Goal: Transaction & Acquisition: Purchase product/service

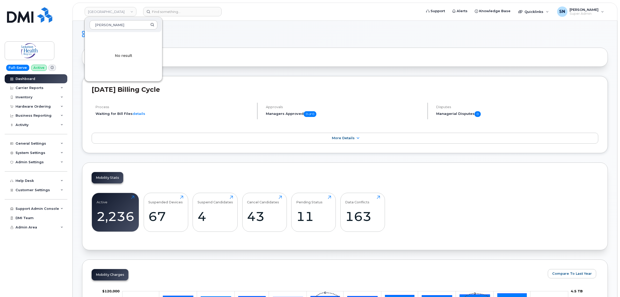
type input "michels"
drag, startPoint x: 196, startPoint y: 48, endPoint x: 193, endPoint y: 43, distance: 5.8
click at [197, 48] on div at bounding box center [344, 57] width 525 height 19
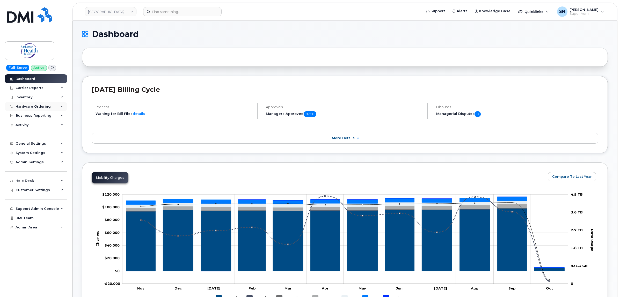
click at [35, 105] on div "Hardware Ordering" at bounding box center [33, 107] width 35 height 4
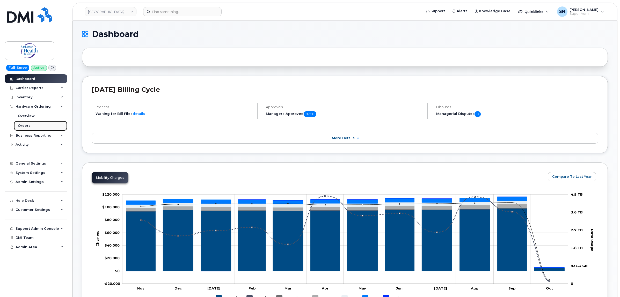
click at [31, 126] on link "Orders" at bounding box center [41, 126] width 54 height 10
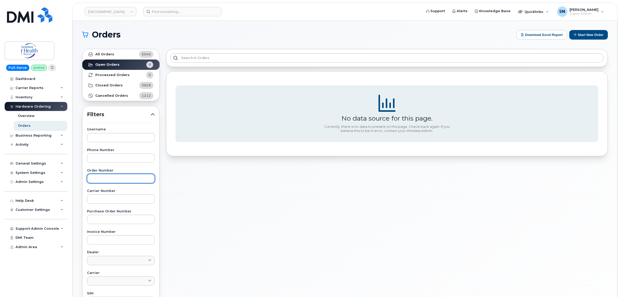
click at [129, 177] on input "text" at bounding box center [121, 178] width 68 height 9
paste input "64521"
type input "64521"
click at [116, 51] on link "All Orders 5040" at bounding box center [120, 54] width 77 height 10
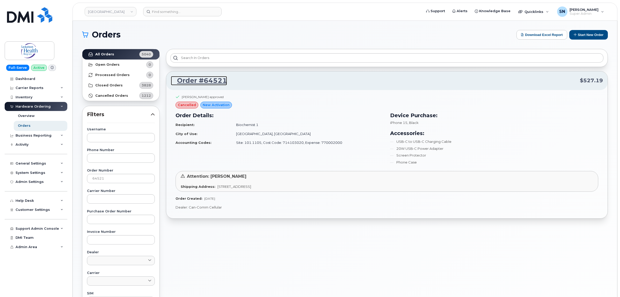
click at [185, 80] on link "Order #64521" at bounding box center [199, 80] width 56 height 9
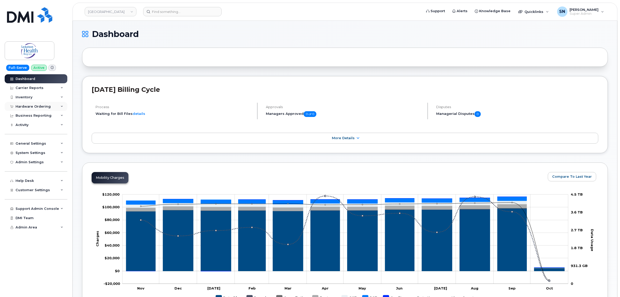
click at [32, 108] on div "Hardware Ordering" at bounding box center [33, 107] width 35 height 4
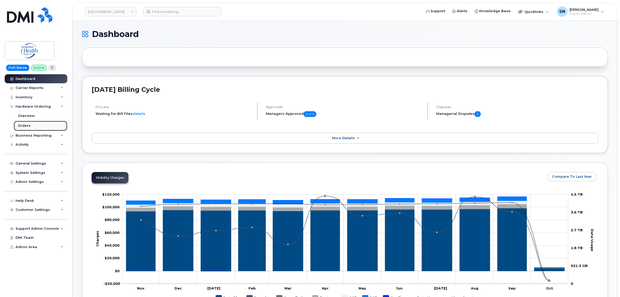
click at [29, 126] on div "Orders" at bounding box center [24, 125] width 13 height 5
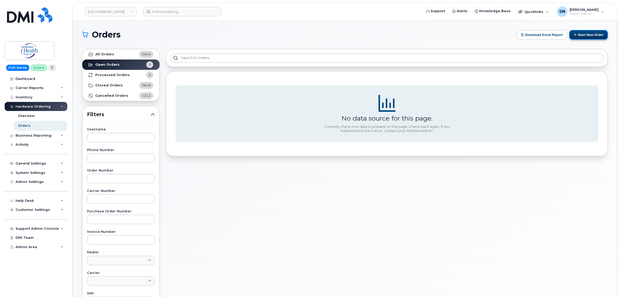
click at [581, 34] on button "Start New Order" at bounding box center [588, 35] width 39 height 10
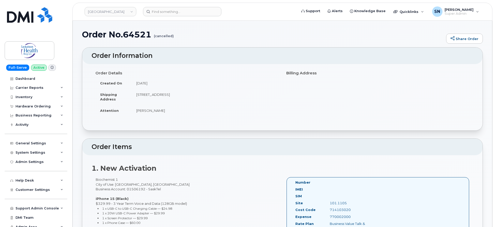
drag, startPoint x: 137, startPoint y: 111, endPoint x: 176, endPoint y: 114, distance: 39.1
click at [176, 114] on td "[PERSON_NAME]" at bounding box center [205, 110] width 147 height 11
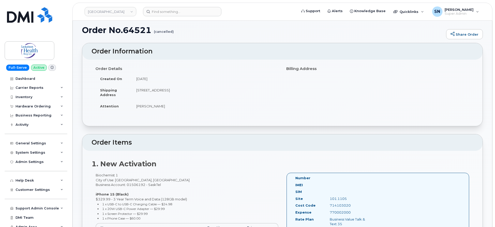
scroll to position [65, 0]
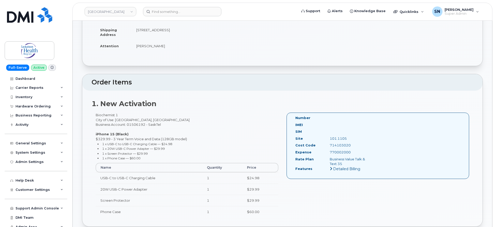
drag, startPoint x: 95, startPoint y: 114, endPoint x: 117, endPoint y: 113, distance: 22.3
click at [117, 113] on div "Biochemist 1 City of Use: Saskatoon, Saskatchewan Business Account: 01506192 - …" at bounding box center [187, 167] width 191 height 109
copy div "Biochemist 1"
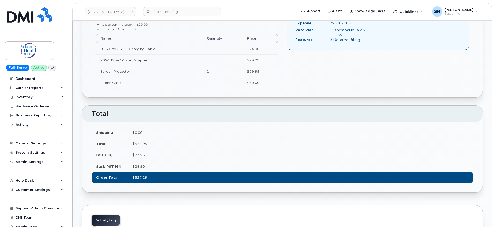
scroll to position [129, 0]
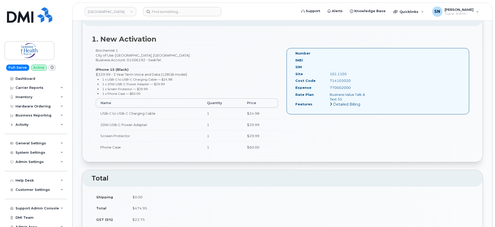
drag, startPoint x: 330, startPoint y: 74, endPoint x: 347, endPoint y: 75, distance: 17.1
click at [347, 75] on div "101.1105" at bounding box center [350, 74] width 48 height 5
copy div "101.1105"
click at [330, 81] on div "714103020" at bounding box center [350, 80] width 48 height 5
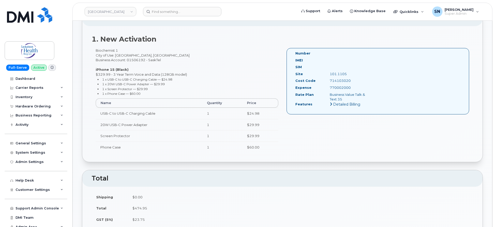
copy div "714103020"
click at [338, 87] on div "770002000" at bounding box center [350, 87] width 48 height 5
copy div "770002000"
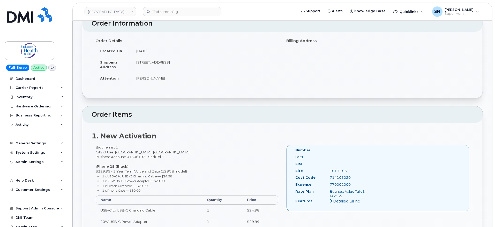
scroll to position [0, 0]
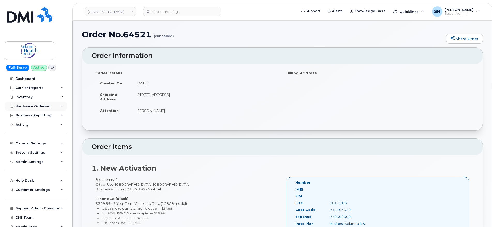
click at [34, 107] on div "Hardware Ordering" at bounding box center [33, 107] width 35 height 4
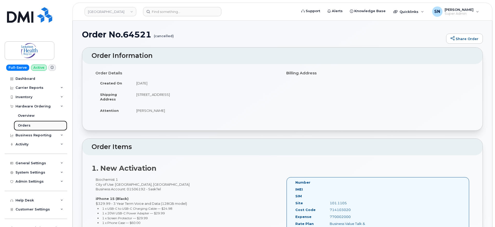
click at [24, 124] on div "Orders" at bounding box center [24, 125] width 13 height 5
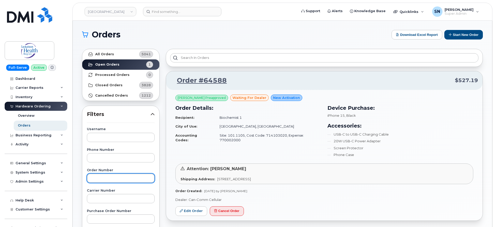
click at [115, 179] on input "text" at bounding box center [121, 178] width 68 height 9
paste input "64543"
type input "64543"
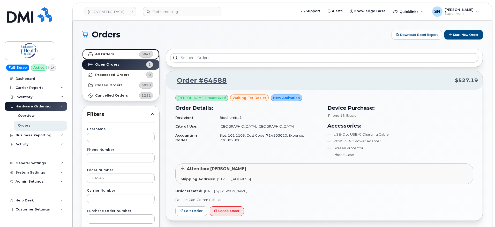
click at [109, 53] on strong "All Orders" at bounding box center [104, 54] width 19 height 4
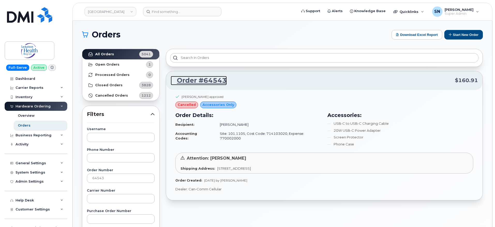
click at [202, 80] on link "Order #64543" at bounding box center [199, 80] width 56 height 9
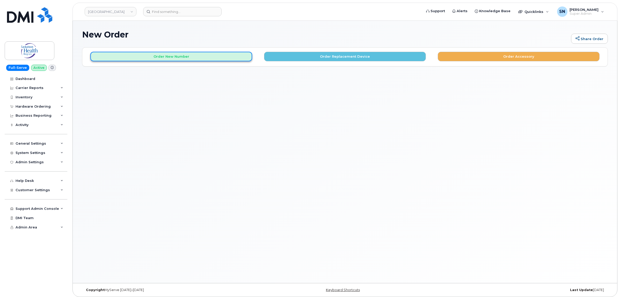
click at [210, 60] on button "Order New Number" at bounding box center [171, 57] width 162 height 10
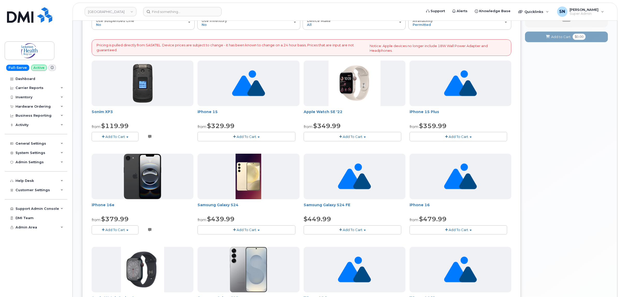
scroll to position [65, 0]
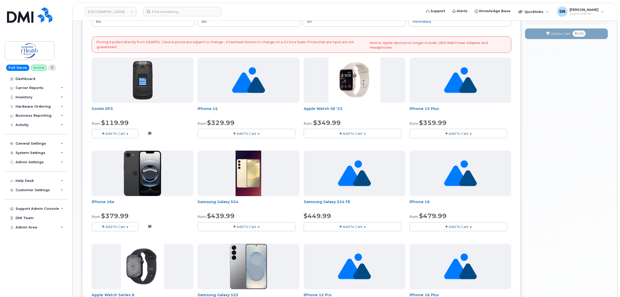
click at [242, 135] on span "Add To Cart" at bounding box center [246, 133] width 20 height 4
click at [235, 145] on link "$329.99 - 3 Year Term Voice and Data (128GB model)" at bounding box center [250, 143] width 102 height 6
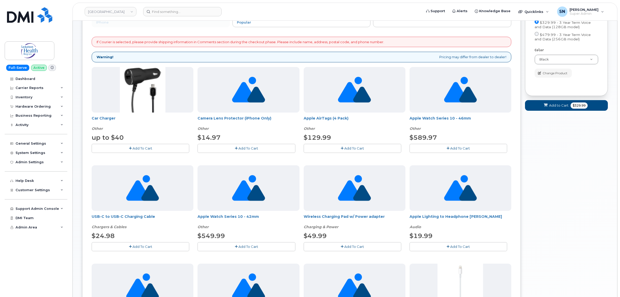
click at [165, 245] on button "Add To Cart" at bounding box center [141, 246] width 98 height 9
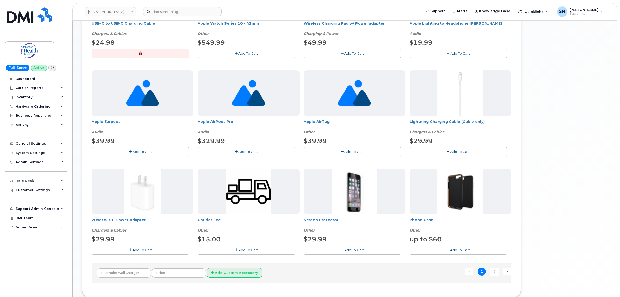
scroll to position [291, 0]
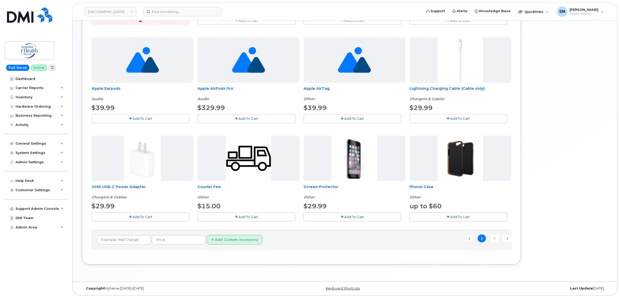
click at [147, 214] on button "Add To Cart" at bounding box center [141, 216] width 98 height 9
click at [351, 220] on button "Add To Cart" at bounding box center [352, 216] width 98 height 9
click at [417, 219] on button "Add To Cart" at bounding box center [458, 216] width 98 height 9
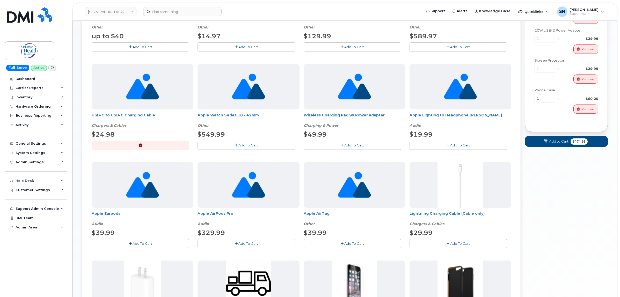
scroll to position [162, 0]
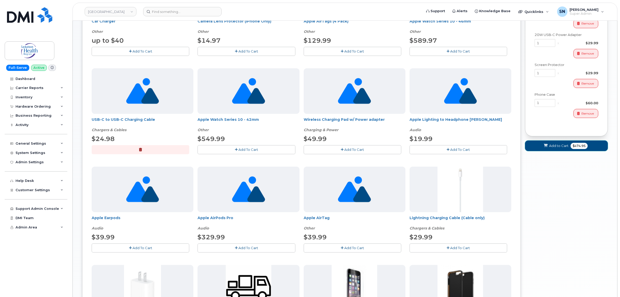
drag, startPoint x: 545, startPoint y: 149, endPoint x: 536, endPoint y: 237, distance: 88.4
click at [545, 148] on span at bounding box center [545, 145] width 5 height 5
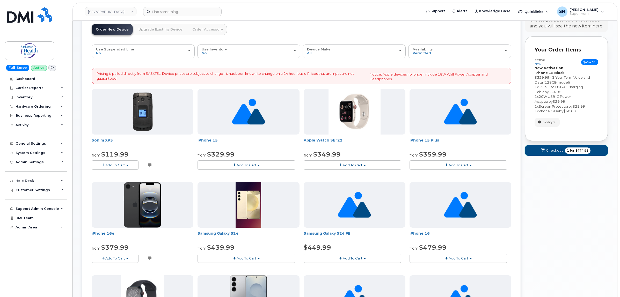
click at [548, 152] on span "Checkout" at bounding box center [554, 150] width 17 height 5
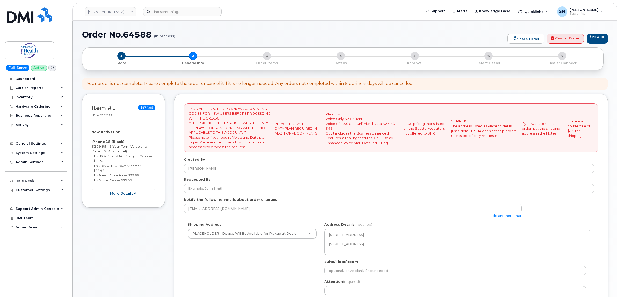
select select
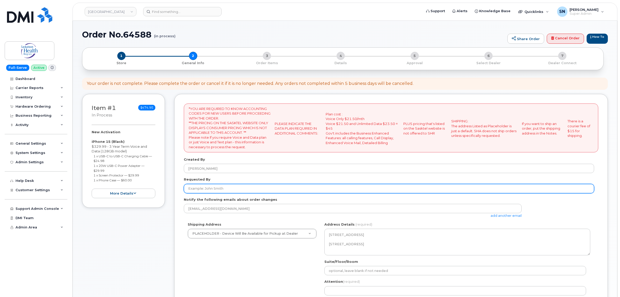
click at [219, 191] on input "Requested By" at bounding box center [389, 188] width 410 height 9
click at [270, 193] on input "Requested By" at bounding box center [389, 188] width 410 height 9
paste input "[PERSON_NAME]"
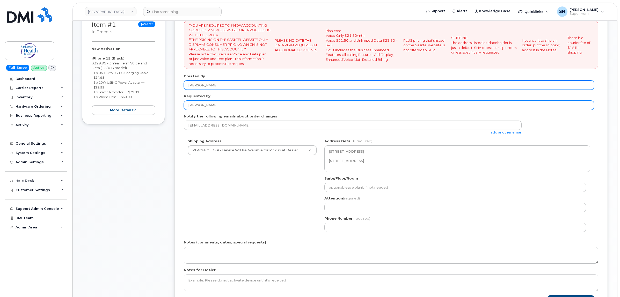
scroll to position [97, 0]
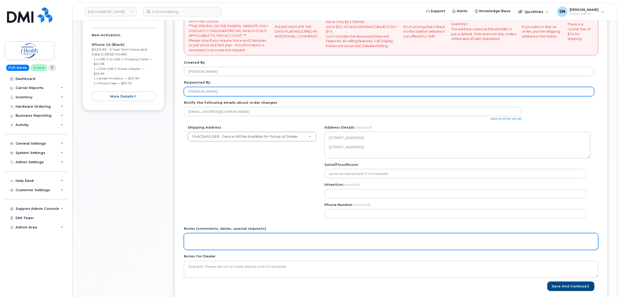
type input "[PERSON_NAME]"
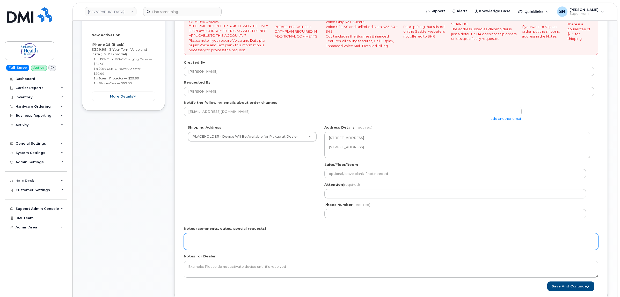
click at [239, 240] on textarea "Notes (comments, dates, special requests)" at bounding box center [391, 241] width 414 height 17
type textarea "O"
type textarea "Replacement Order for MyServe Order 64521. Purchasing confirmed the PO had alre…"
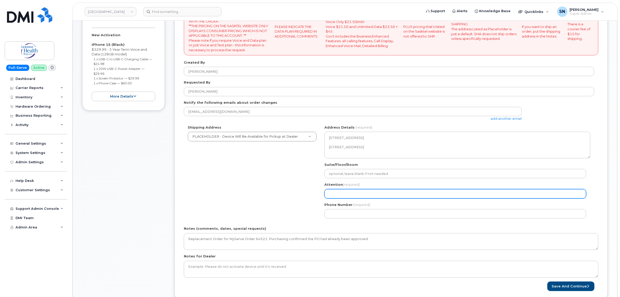
click at [340, 194] on input "Attention (required)" at bounding box center [455, 193] width 262 height 9
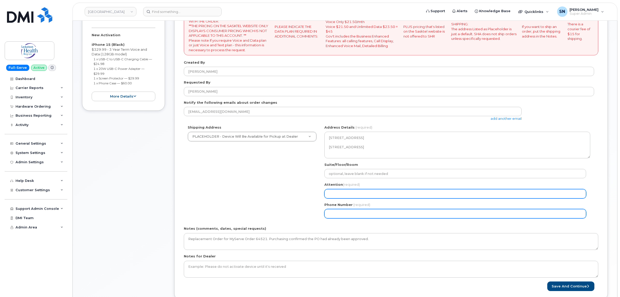
paste input "[PERSON_NAME]"
select select
type input "[PERSON_NAME]"
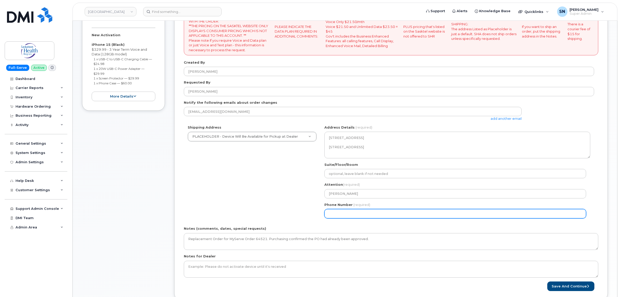
click at [340, 213] on input "Phone Number" at bounding box center [455, 213] width 262 height 9
select select
type input "123456789"
select select
type input "1234567890"
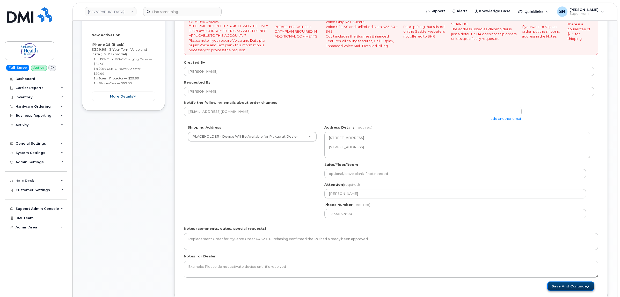
click at [583, 288] on button "Save and Continue" at bounding box center [570, 286] width 47 height 10
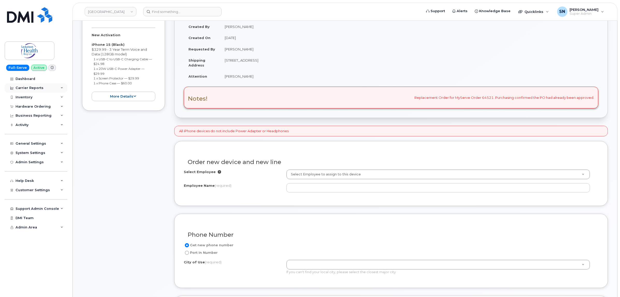
scroll to position [97, 0]
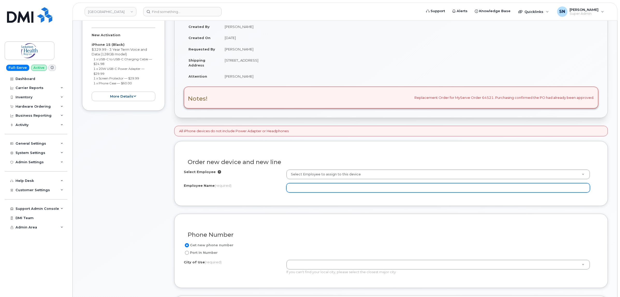
click at [309, 189] on input "Employee Name (required)" at bounding box center [437, 187] width 303 height 9
paste input "Biochemist 1"
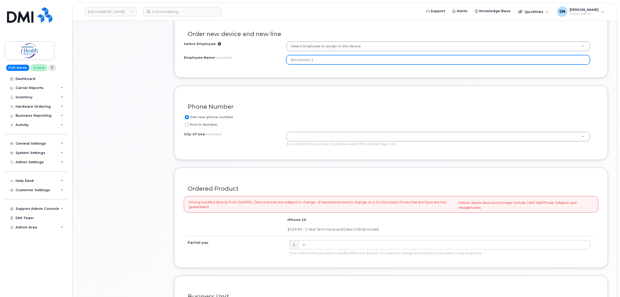
scroll to position [226, 0]
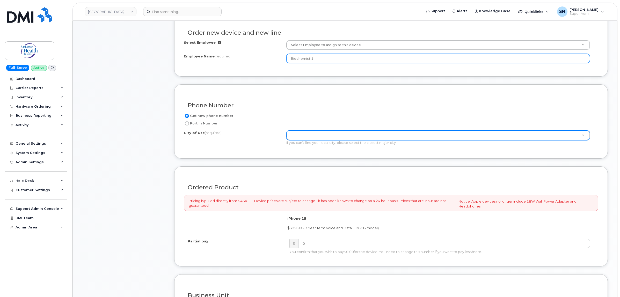
type input "Biochemist 1"
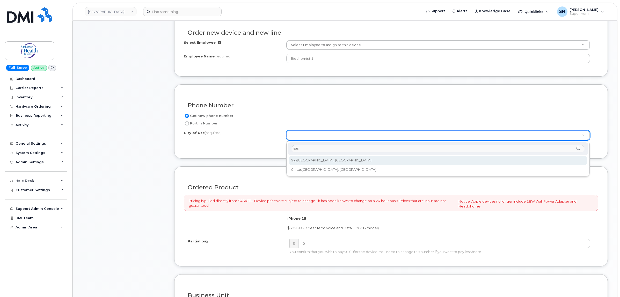
type input "sas"
type input "6909"
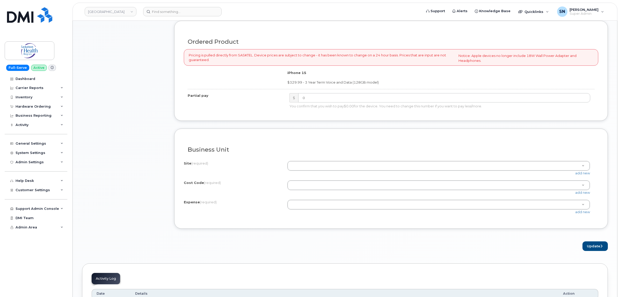
scroll to position [388, 0]
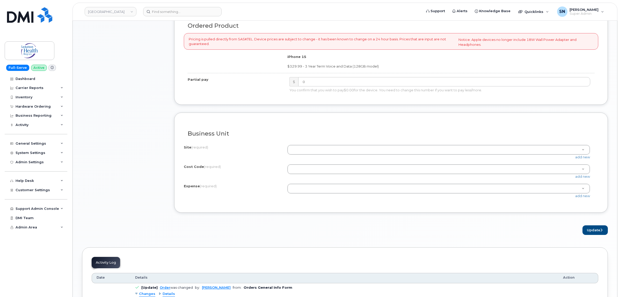
click at [307, 145] on div "I know the accounting codes Site (required) 101.1103 101.1104 101.1105 101.1121…" at bounding box center [391, 172] width 414 height 62
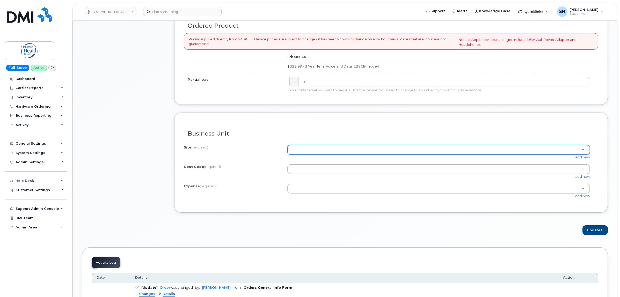
paste input "101.1105"
type input "101.1105"
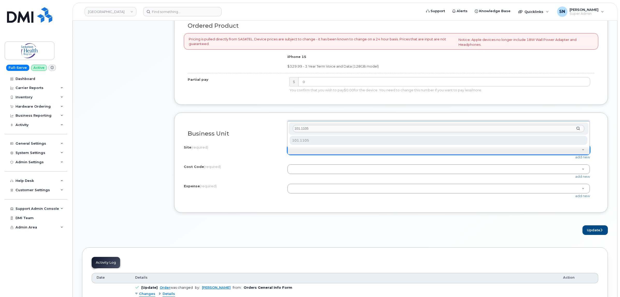
type input "101.1105"
select select "101.1105"
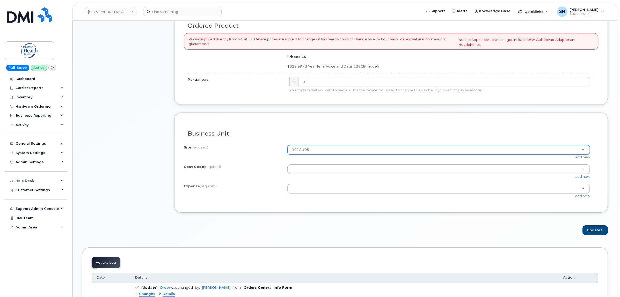
drag, startPoint x: 303, startPoint y: 174, endPoint x: 289, endPoint y: 176, distance: 14.4
paste input "714103020"
type input "714103020"
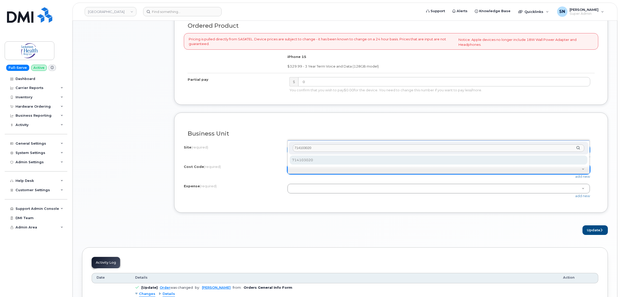
type input "714103020"
select select "714103020"
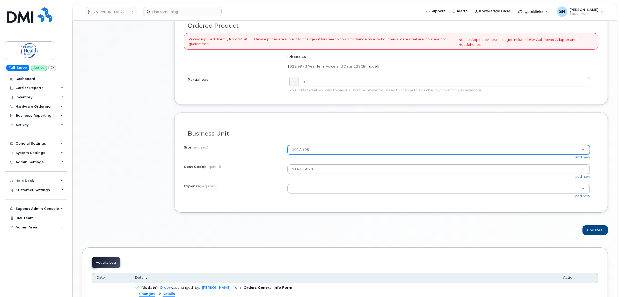
paste input "770002000"
type input "770002000"
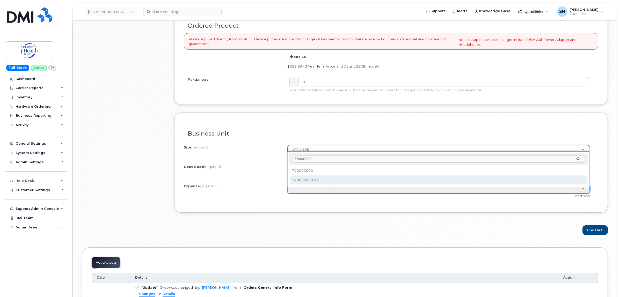
type input "770002000"
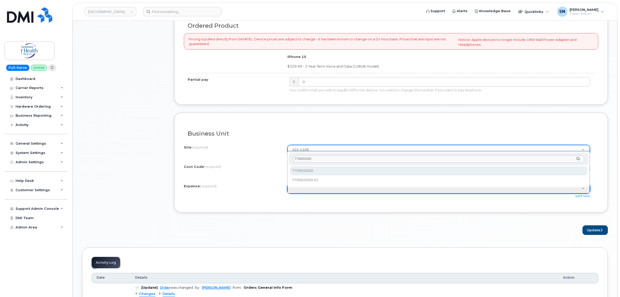
select select "770002000"
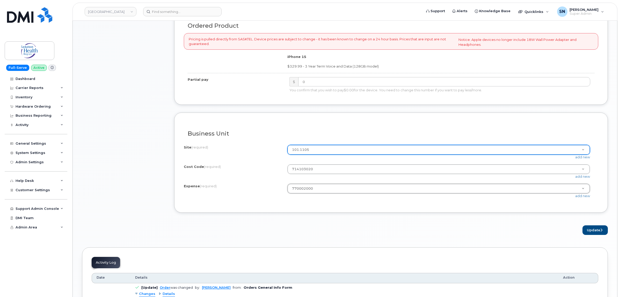
click at [505, 222] on form "All iPhone devices do not include Power Adapter or Headphones Existing User Add…" at bounding box center [390, 35] width 433 height 400
click at [595, 230] on button "Update" at bounding box center [594, 230] width 25 height 10
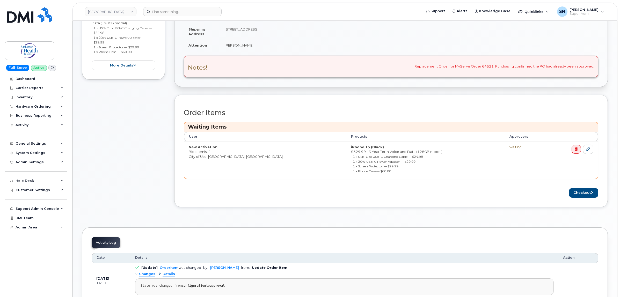
scroll to position [162, 0]
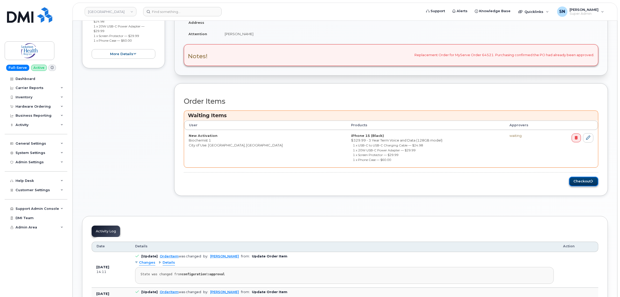
click at [577, 182] on button "Checkout" at bounding box center [583, 182] width 29 height 10
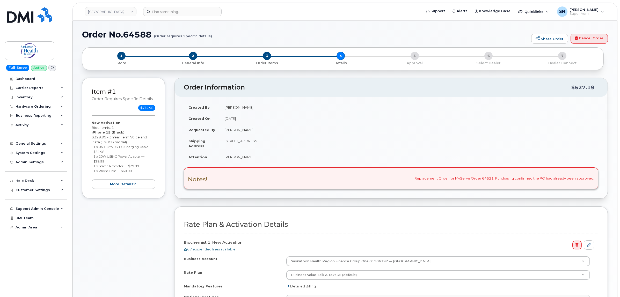
select select
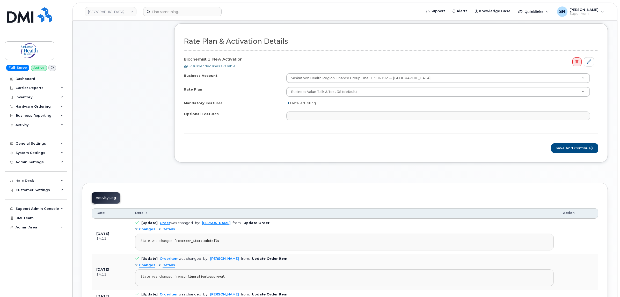
scroll to position [206, 0]
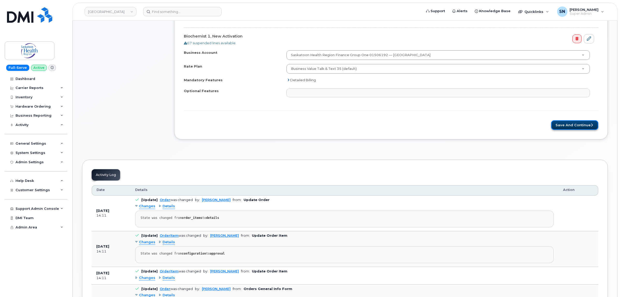
click at [594, 128] on button "Save and Continue" at bounding box center [574, 125] width 47 height 10
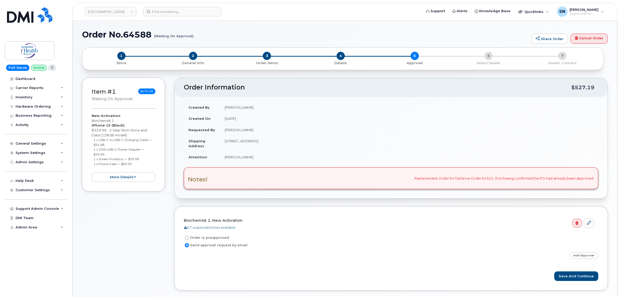
scroll to position [110, 0]
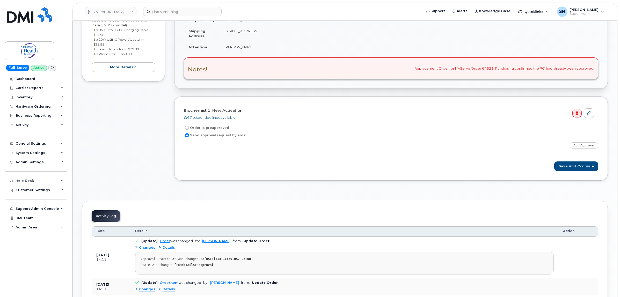
click at [188, 128] on input "Order is preapproved" at bounding box center [187, 128] width 4 height 4
radio input "true"
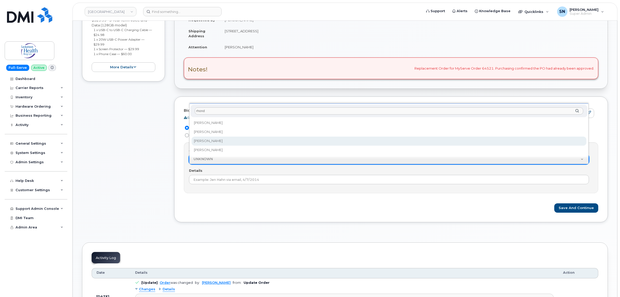
type input "rhond"
select select "8151"
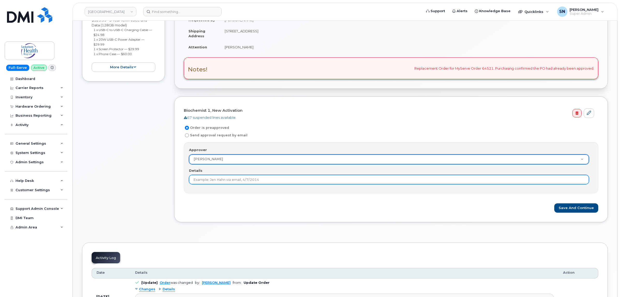
click at [227, 182] on input "Details" at bounding box center [389, 179] width 400 height 9
type input "[PERSON_NAME] approved original order 64521"
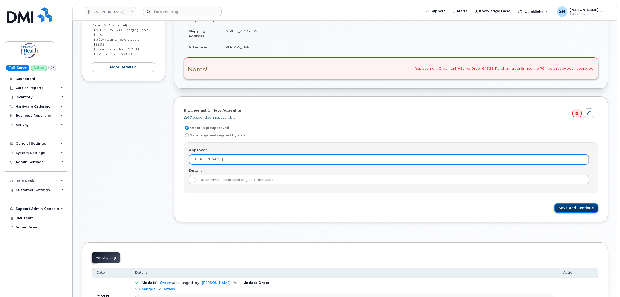
click at [583, 207] on button "Save and Continue" at bounding box center [576, 208] width 44 height 10
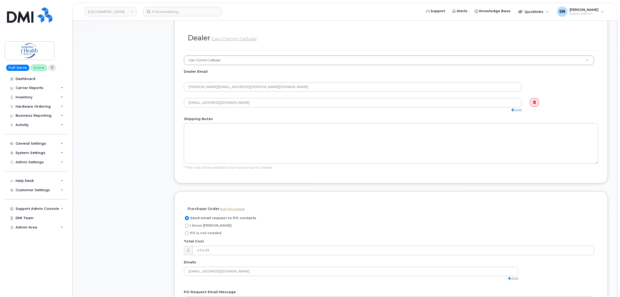
scroll to position [323, 0]
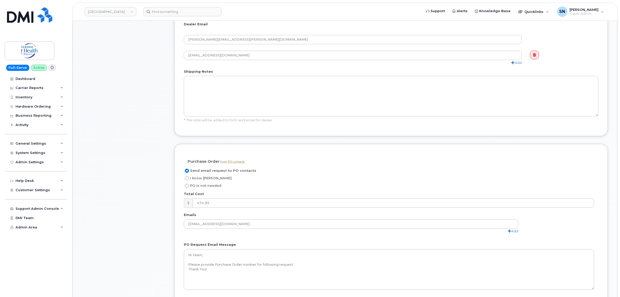
drag, startPoint x: 188, startPoint y: 178, endPoint x: 193, endPoint y: 188, distance: 11.1
click at [188, 178] on input "I know PO" at bounding box center [187, 178] width 4 height 4
radio input "true"
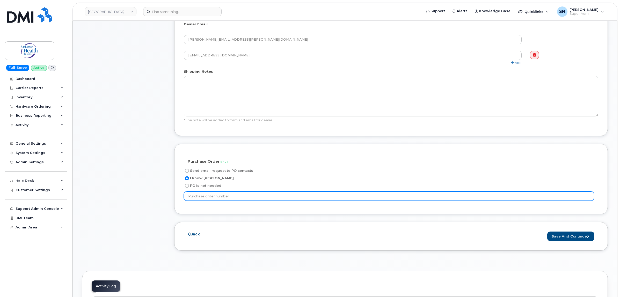
click at [240, 194] on input "text" at bounding box center [389, 195] width 410 height 9
paste input "P11211064"
type input "P11211064"
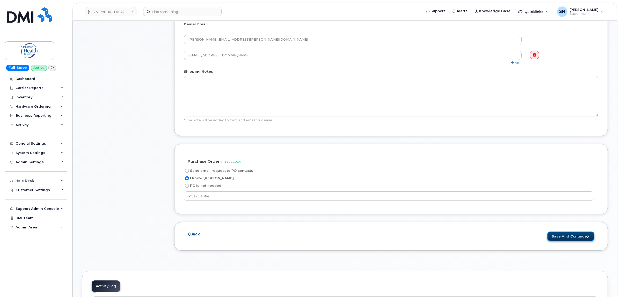
click at [577, 236] on button "Save and Continue" at bounding box center [570, 237] width 47 height 10
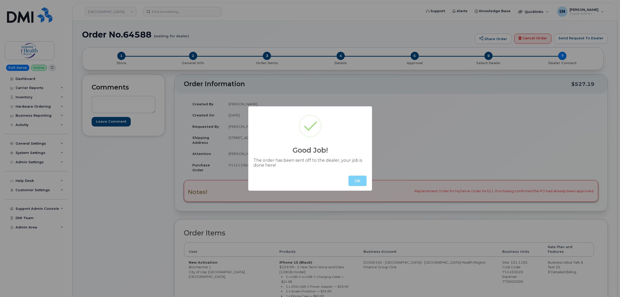
click at [360, 178] on button "OK" at bounding box center [357, 181] width 18 height 10
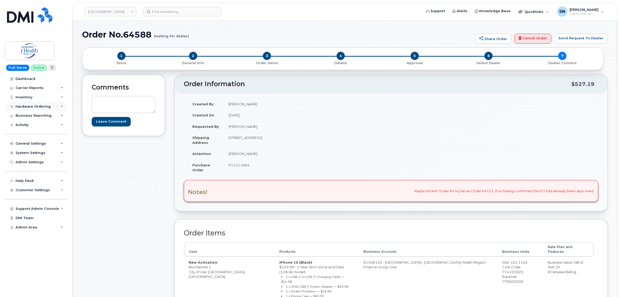
click at [29, 106] on div "Hardware Ordering" at bounding box center [33, 107] width 35 height 4
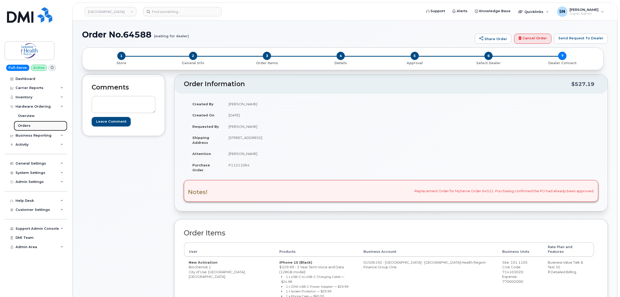
click at [28, 124] on div "Orders" at bounding box center [24, 125] width 13 height 5
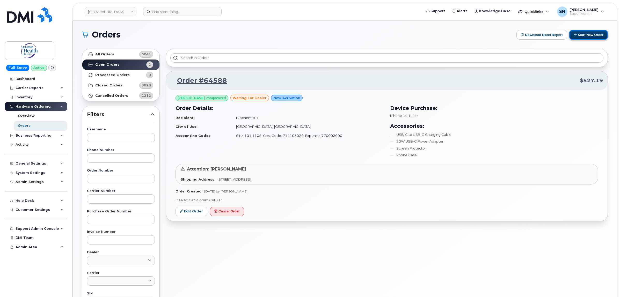
click at [590, 34] on button "Start New Order" at bounding box center [588, 35] width 39 height 10
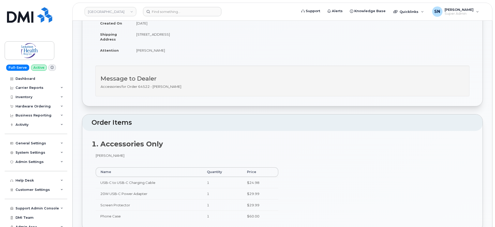
scroll to position [65, 0]
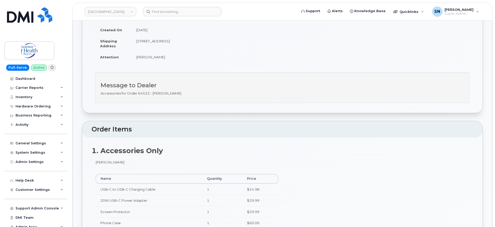
drag, startPoint x: 136, startPoint y: 56, endPoint x: 165, endPoint y: 58, distance: 28.5
click at [165, 58] on td "[PERSON_NAME]" at bounding box center [205, 56] width 147 height 11
copy td "[PERSON_NAME]"
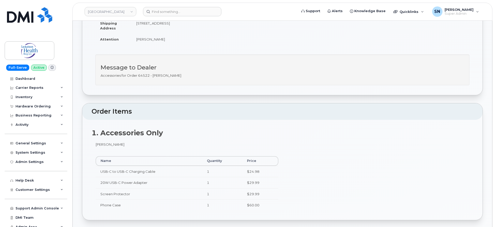
scroll to position [97, 0]
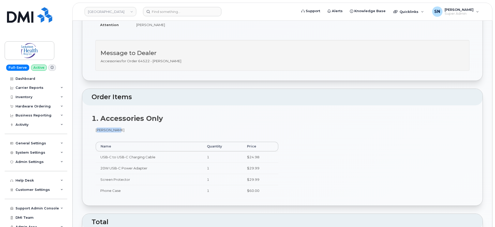
drag, startPoint x: 96, startPoint y: 128, endPoint x: 120, endPoint y: 131, distance: 24.3
click at [120, 131] on div "Cody Lewis Name Quantity Price USB-C to USB-C Charging Cable 1 $24.98 20W USB-C…" at bounding box center [187, 164] width 191 height 73
copy div "Cody Lewis"
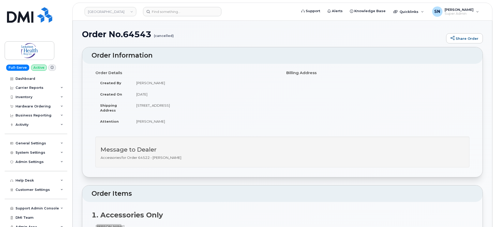
scroll to position [0, 0]
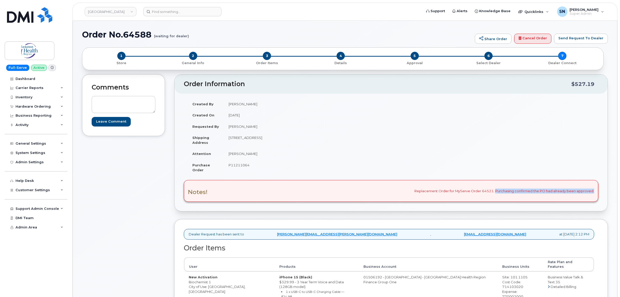
drag, startPoint x: 495, startPoint y: 191, endPoint x: 593, endPoint y: 191, distance: 97.8
click at [593, 191] on div "Notes! Replacement Order for MyServe Order 64521. Purchasing confirmed the PO h…" at bounding box center [391, 191] width 414 height 22
copy div "Purchasing confirmed the PO had already been approved"
click at [194, 53] on span "2" at bounding box center [193, 56] width 8 height 8
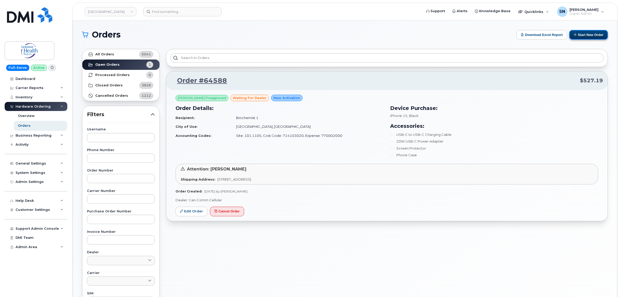
click at [576, 33] on button "Start New Order" at bounding box center [588, 35] width 39 height 10
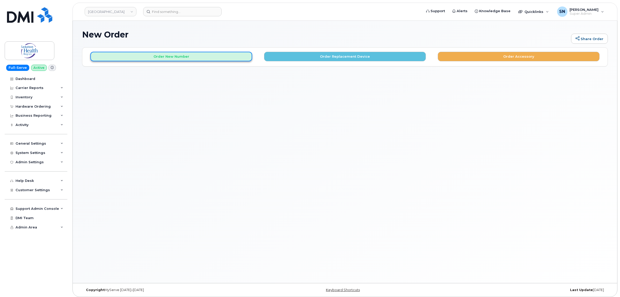
click at [204, 61] on button "Order New Number" at bounding box center [171, 57] width 162 height 10
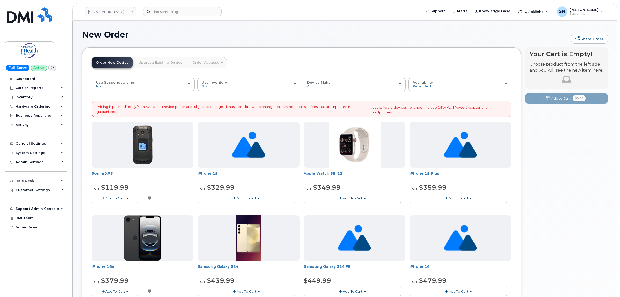
click at [210, 59] on link "Order Accessory" at bounding box center [207, 62] width 39 height 11
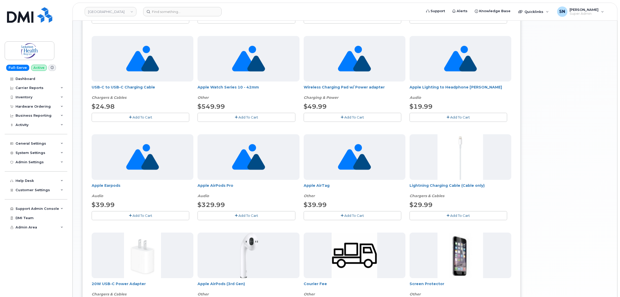
click at [176, 116] on button "Add To Cart" at bounding box center [141, 117] width 98 height 9
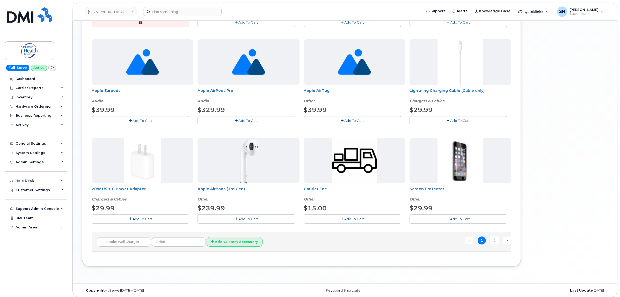
scroll to position [293, 0]
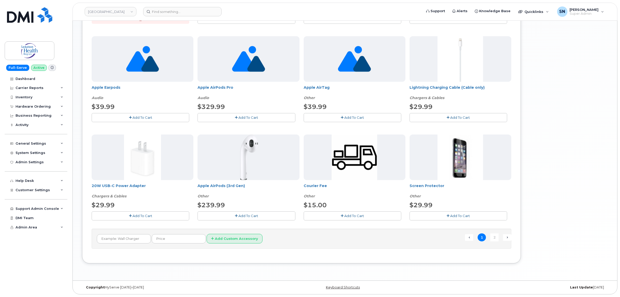
click at [154, 215] on button "Add To Cart" at bounding box center [141, 215] width 98 height 9
click at [431, 214] on button "Add To Cart" at bounding box center [458, 215] width 98 height 9
click at [495, 236] on link "2" at bounding box center [494, 237] width 8 height 8
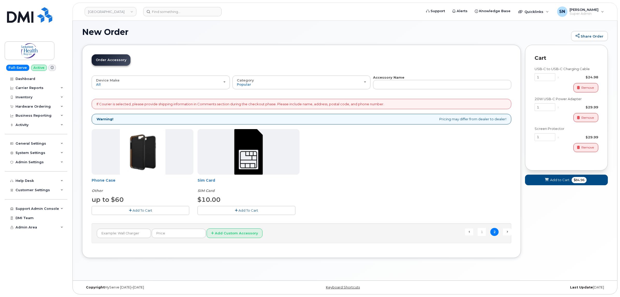
click at [159, 214] on button "Add To Cart" at bounding box center [141, 210] width 98 height 9
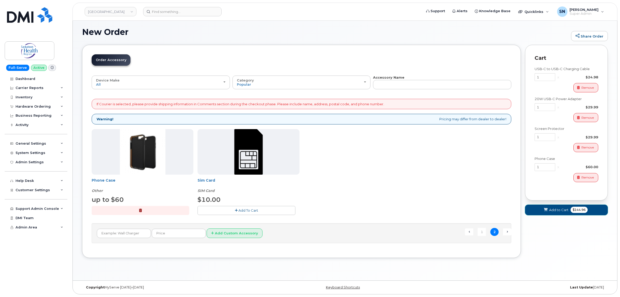
click at [545, 211] on icon at bounding box center [545, 209] width 4 height 3
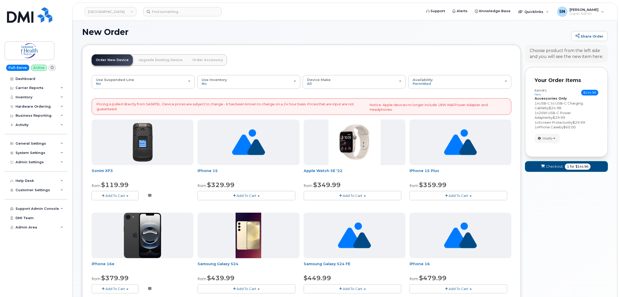
click at [554, 169] on span "Checkout" at bounding box center [554, 166] width 17 height 5
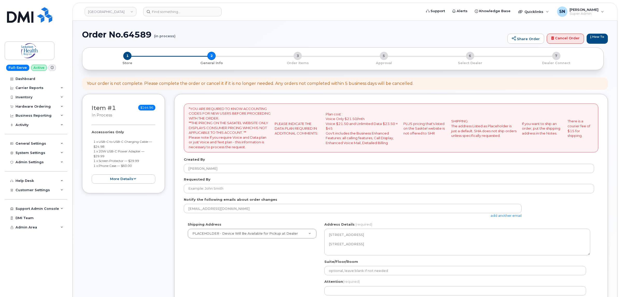
select select
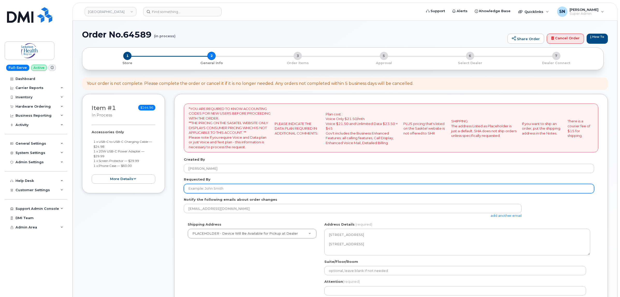
click at [207, 191] on input "Requested By" at bounding box center [389, 188] width 410 height 9
paste input "[PERSON_NAME]"
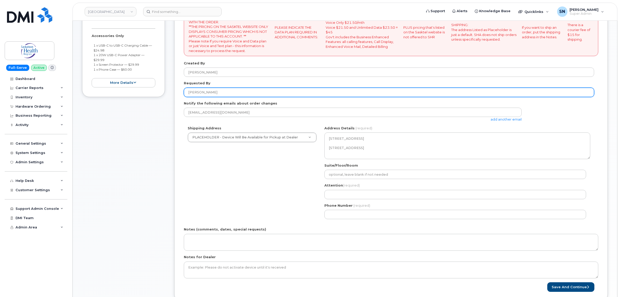
scroll to position [97, 0]
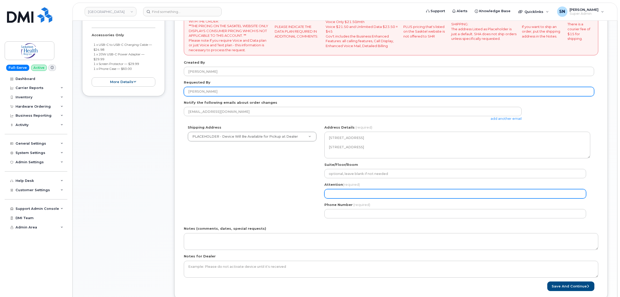
type input "[PERSON_NAME]"
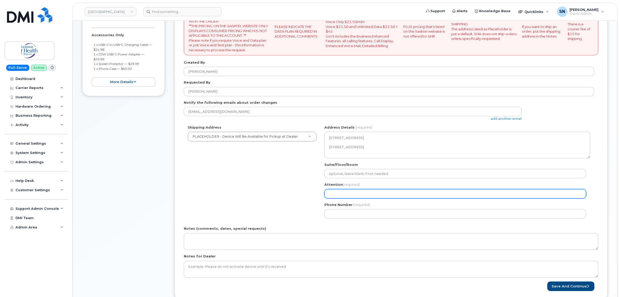
click at [357, 192] on input "Attention (required)" at bounding box center [455, 193] width 262 height 9
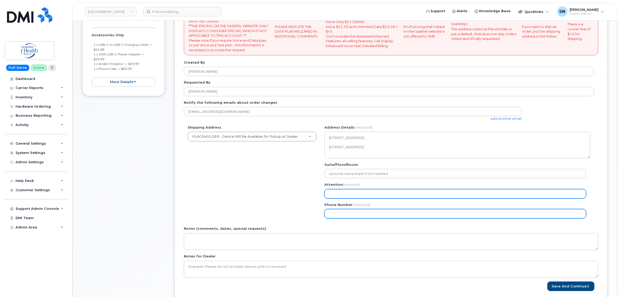
paste input "[PERSON_NAME]"
select select
type input "[PERSON_NAME]"
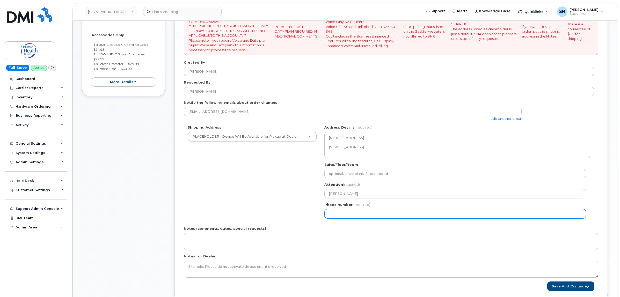
click at [347, 215] on input "Phone Number" at bounding box center [455, 213] width 262 height 9
select select
type input "123456789"
select select
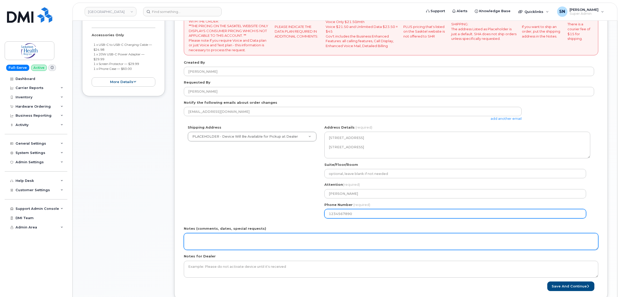
type input "1234567890"
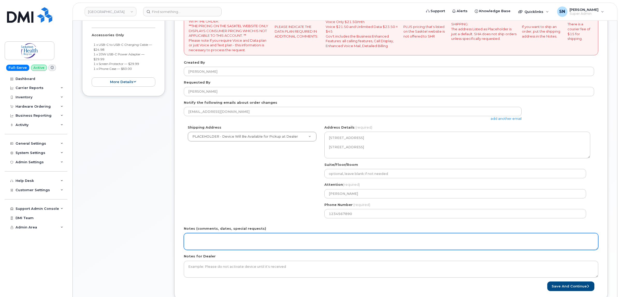
click at [339, 246] on textarea "Notes (comments, dates, special requests)" at bounding box center [391, 241] width 414 height 17
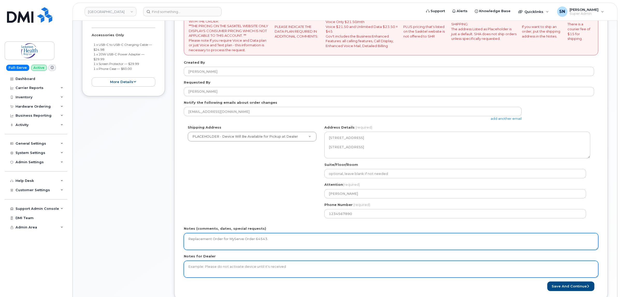
paste textarea "Purchasing confirmed the PO had already been approved"
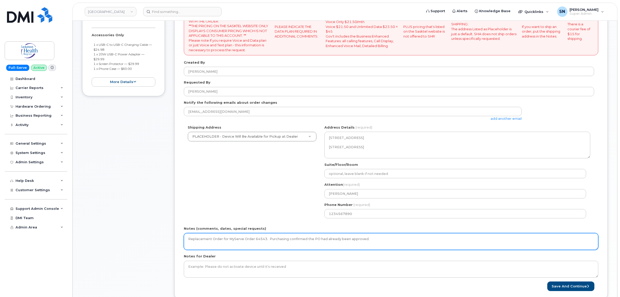
click at [268, 238] on textarea "Replacement Order for MyServe Order 64543. Purchasing confirmed the PO had alre…" at bounding box center [391, 241] width 414 height 17
type textarea "Replacement Order for MyServe Order 64543. Purchasing confirmed the PO had alre…"
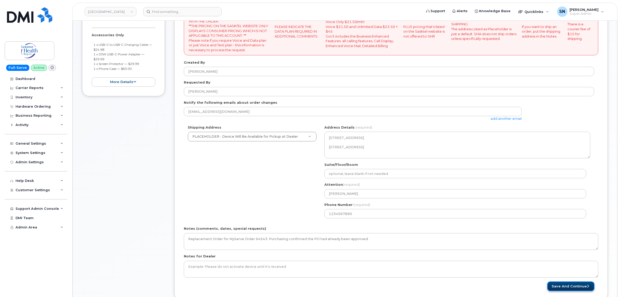
click at [579, 286] on button "Save and Continue" at bounding box center [570, 286] width 47 height 10
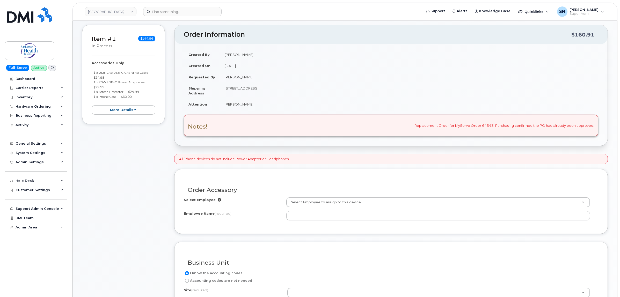
scroll to position [97, 0]
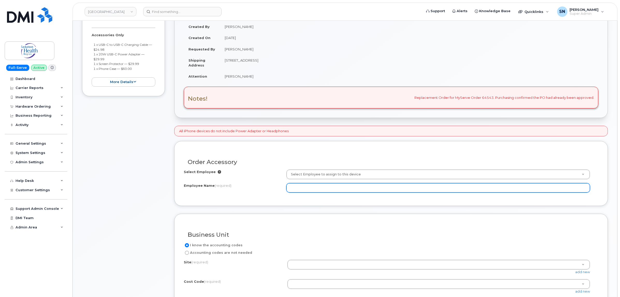
click at [323, 190] on input "Employee Name (required)" at bounding box center [437, 187] width 303 height 9
paste input "[PERSON_NAME]"
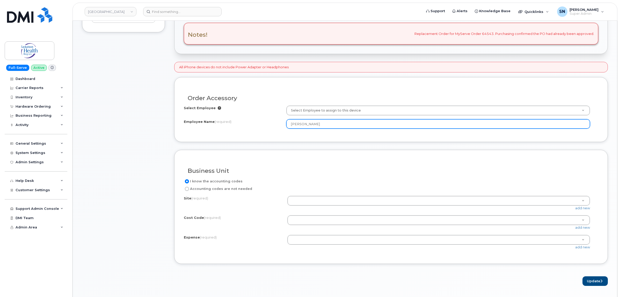
scroll to position [162, 0]
type input "[PERSON_NAME]"
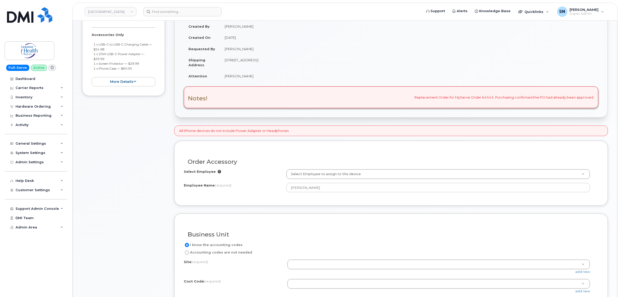
scroll to position [97, 0]
click at [483, 97] on div "Notes! Replacement Order for MyServe Order 64543. Purchasing confirmed the PO h…" at bounding box center [391, 98] width 414 height 22
copy div "64543"
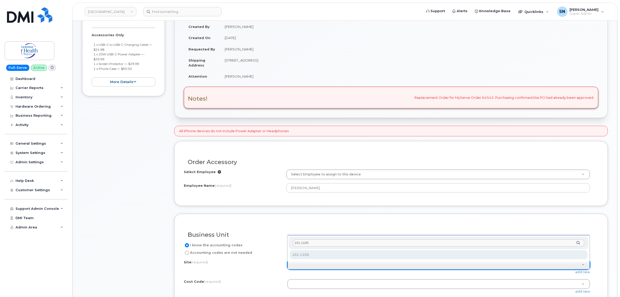
type input "101.1105"
click at [311, 249] on div "101.1105" at bounding box center [438, 243] width 300 height 13
select select "101.1105"
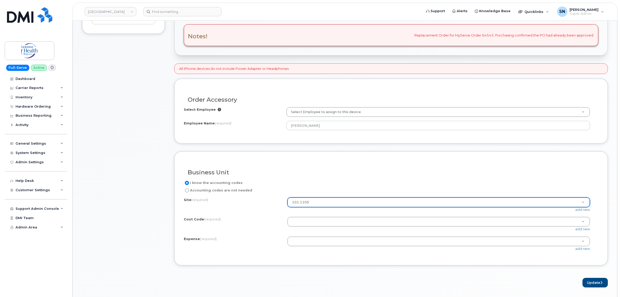
scroll to position [162, 0]
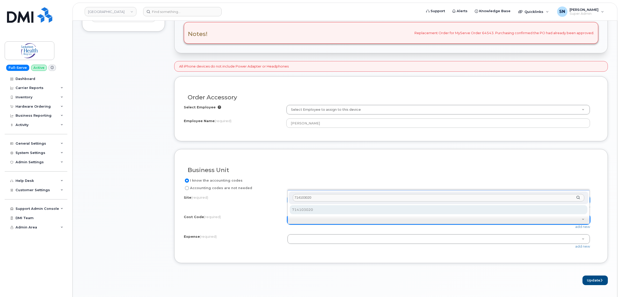
type input "714103020"
select select "714103020"
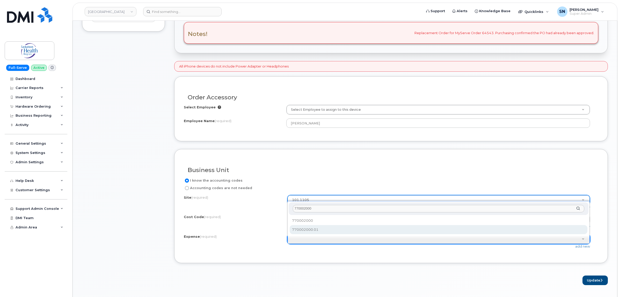
type input "770002000"
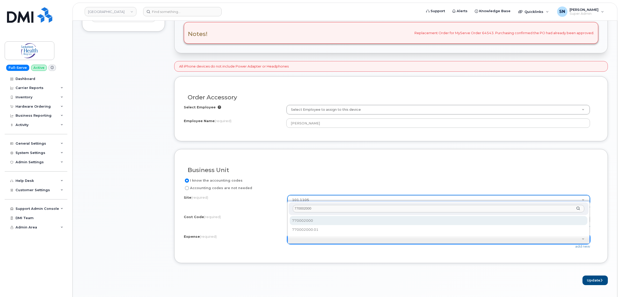
select select "770002000"
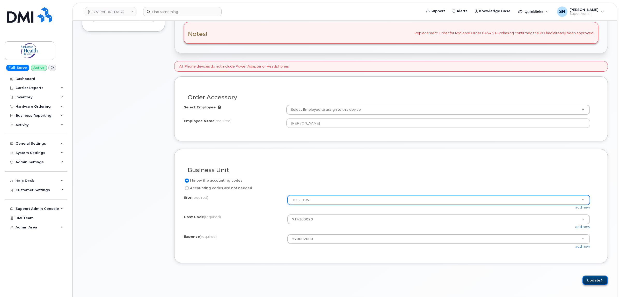
click at [586, 281] on button "Update" at bounding box center [594, 280] width 25 height 10
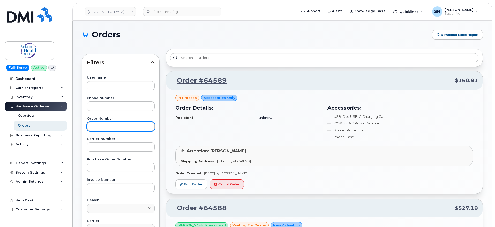
click at [120, 124] on input "text" at bounding box center [121, 126] width 68 height 9
paste input "64543"
type input "64543"
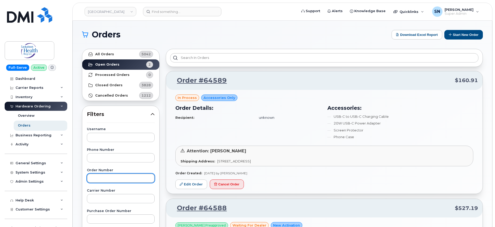
click at [109, 174] on input "text" at bounding box center [121, 178] width 68 height 9
paste input "64543"
type input "64543"
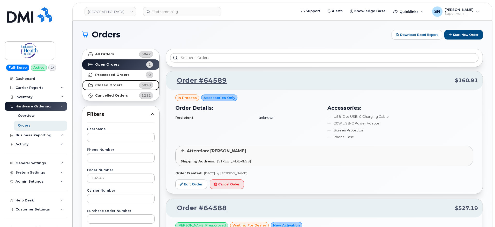
click at [113, 84] on strong "Closed Orders" at bounding box center [108, 85] width 27 height 4
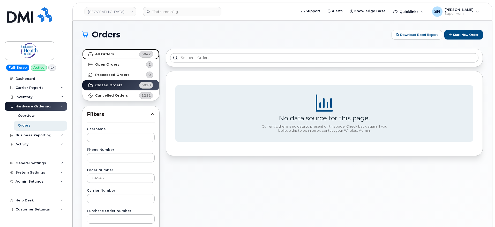
click at [122, 53] on link "All Orders 5042" at bounding box center [120, 54] width 77 height 10
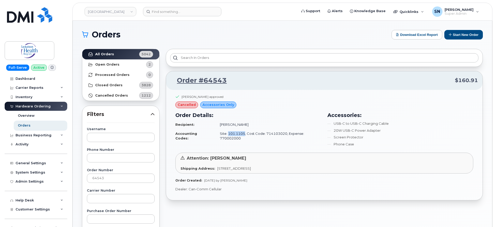
drag, startPoint x: 226, startPoint y: 134, endPoint x: 242, endPoint y: 135, distance: 15.6
click at [242, 135] on td "Site: 101.1105, Cost Code: 714103020, Expense: 770002000" at bounding box center [268, 136] width 106 height 14
copy td "101.1105"
click at [270, 132] on td "Site: 101.1105, Cost Code: 714103020, Expense: 770002000" at bounding box center [268, 136] width 106 height 14
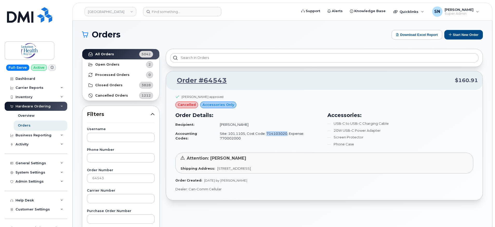
copy td "714103020"
click at [232, 138] on td "Site: 101.1105, Cost Code: 714103020, Expense: 770002000" at bounding box center [268, 136] width 106 height 14
copy td "770002000"
click at [213, 79] on link "Order #64543" at bounding box center [199, 80] width 56 height 9
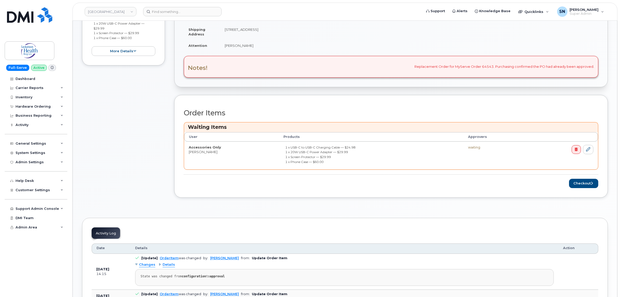
scroll to position [162, 0]
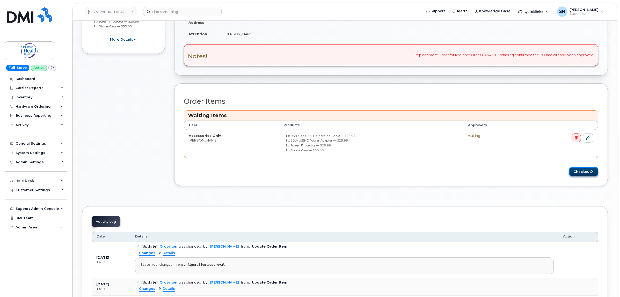
click at [584, 174] on button "Checkout" at bounding box center [583, 172] width 29 height 10
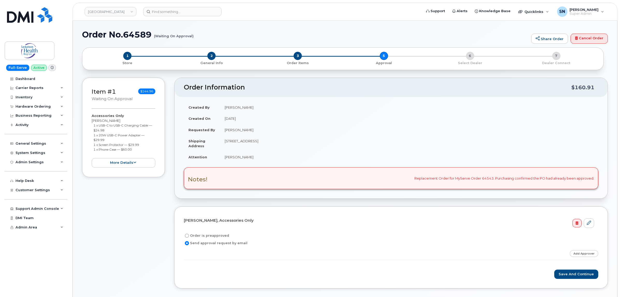
click at [188, 236] on input "Order is preapproved" at bounding box center [187, 236] width 4 height 4
radio input "true"
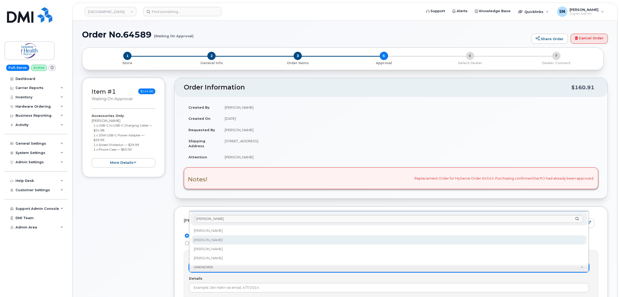
type input "rhonda"
select select "8174"
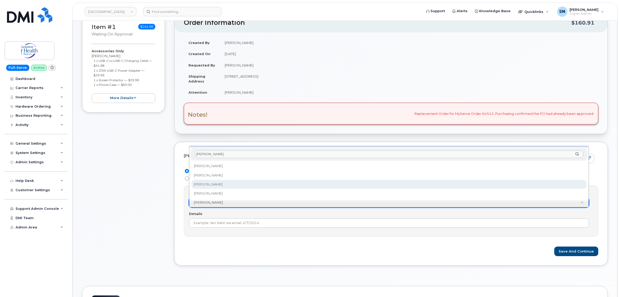
type input "rhonda"
select select "8151"
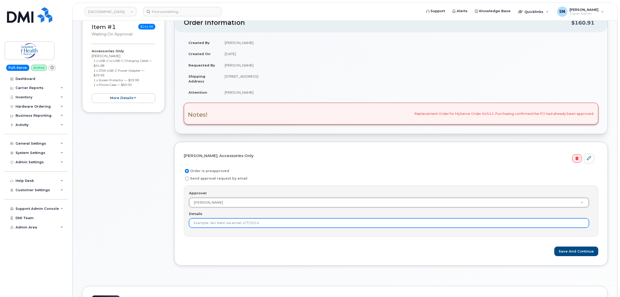
click at [223, 225] on input "Details" at bounding box center [389, 222] width 400 height 9
type input "Rhonda Approved original Order 64543"
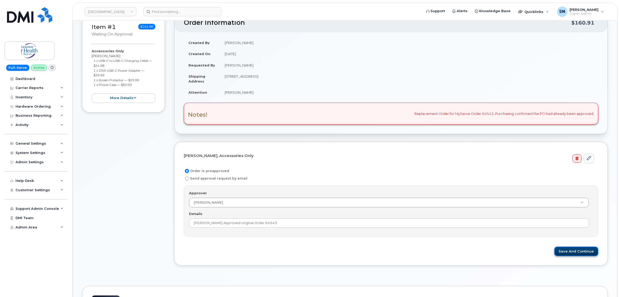
click at [563, 253] on button "Save and Continue" at bounding box center [576, 252] width 44 height 10
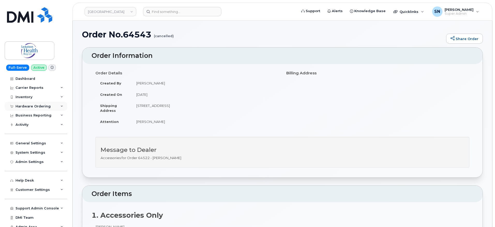
click at [43, 107] on div "Hardware Ordering" at bounding box center [33, 107] width 35 height 4
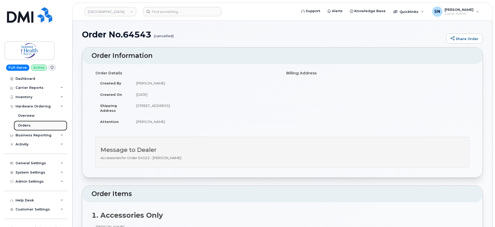
click at [23, 128] on div "Orders" at bounding box center [24, 125] width 13 height 5
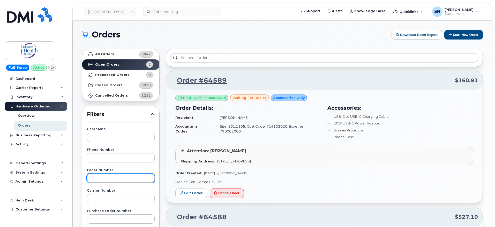
click at [120, 180] on input "text" at bounding box center [121, 178] width 68 height 9
paste input "64522"
type input "64522"
click at [119, 59] on link "Open Orders 2" at bounding box center [120, 64] width 77 height 10
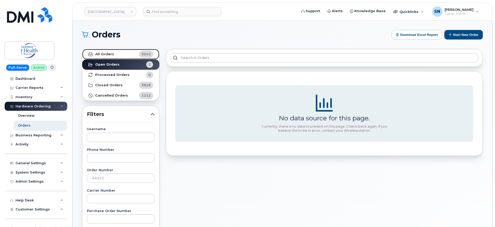
click at [119, 56] on link "All Orders 5042" at bounding box center [120, 54] width 77 height 10
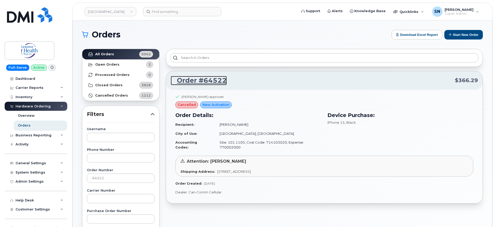
click at [209, 83] on link "Order #64522" at bounding box center [199, 80] width 56 height 9
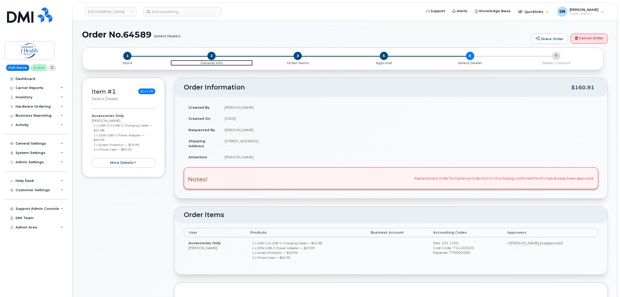
click at [212, 56] on span "2" at bounding box center [211, 56] width 8 height 8
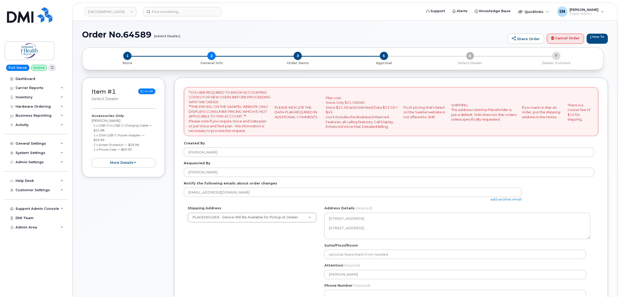
select select
click at [514, 198] on link "add another email" at bounding box center [505, 199] width 31 height 4
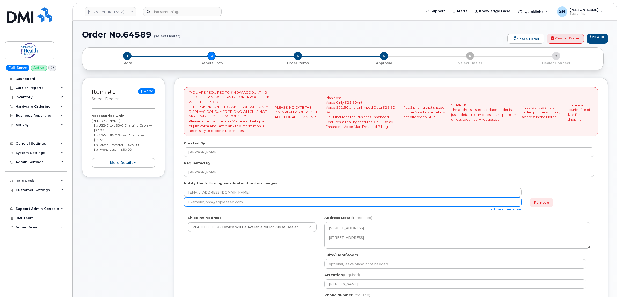
click at [298, 204] on input "email" at bounding box center [353, 201] width 338 height 9
paste input "[PERSON_NAME][EMAIL_ADDRESS][PERSON_NAME][DOMAIN_NAME]"
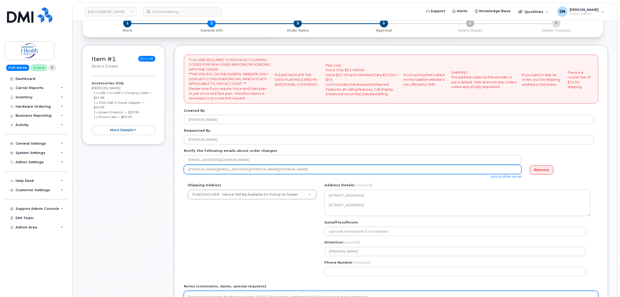
scroll to position [129, 0]
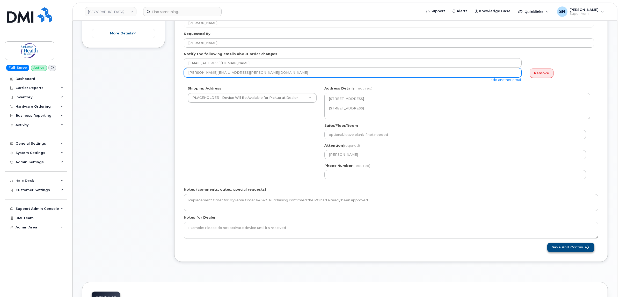
type input "[PERSON_NAME][EMAIL_ADDRESS][PERSON_NAME][DOMAIN_NAME]"
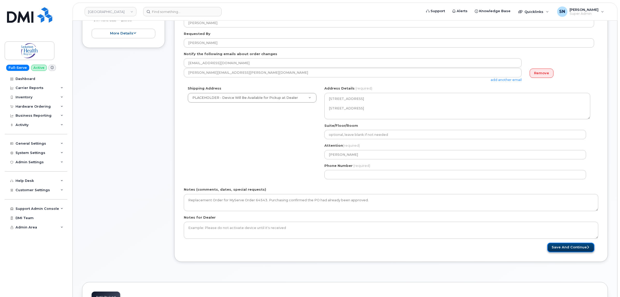
click at [582, 247] on button "Save and Continue" at bounding box center [570, 248] width 47 height 10
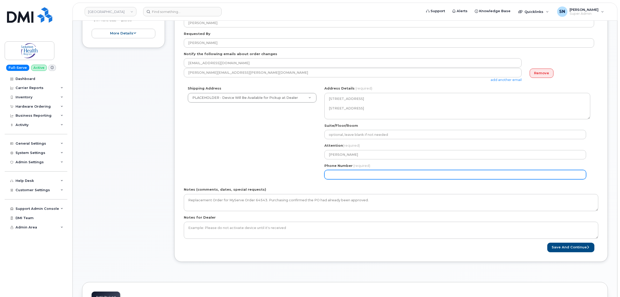
select select
type input "123456789"
select select
type input "1234567890"
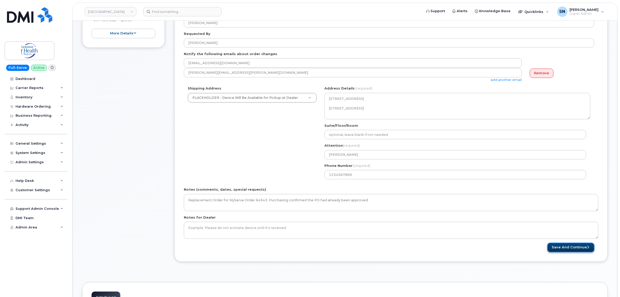
click at [566, 251] on button "Save and Continue" at bounding box center [570, 248] width 47 height 10
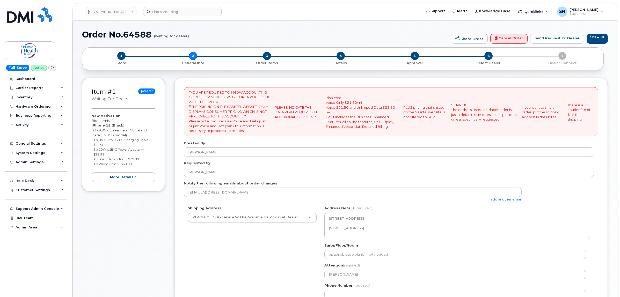
select select
click at [510, 199] on link "add another email" at bounding box center [505, 199] width 31 height 4
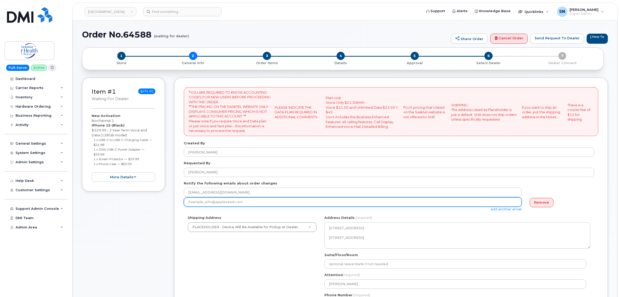
click at [311, 200] on input "email" at bounding box center [353, 201] width 338 height 9
paste input "Megan.Williams@saskhealthauthority.ca"
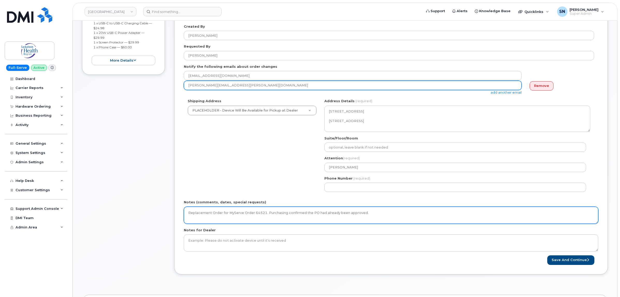
scroll to position [162, 0]
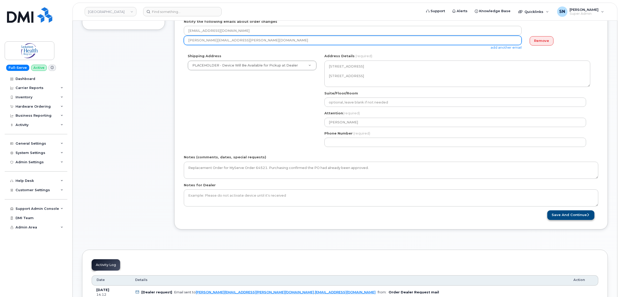
type input "Megan.Williams@saskhealthauthority.ca"
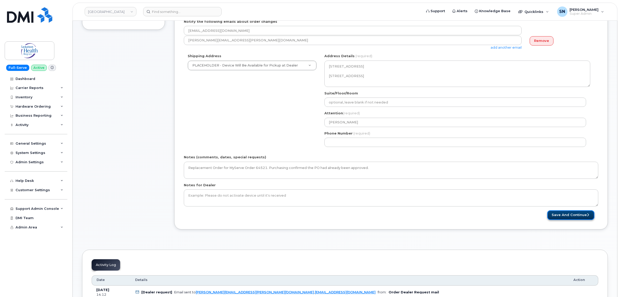
click at [585, 216] on button "Save and Continue" at bounding box center [570, 215] width 47 height 10
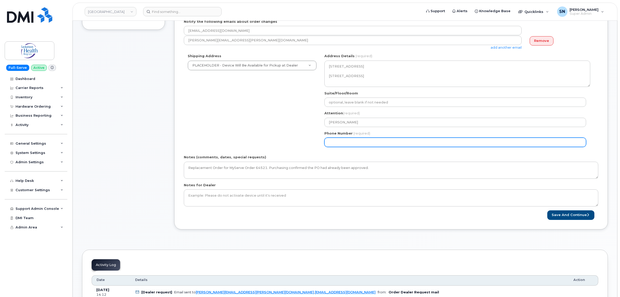
select select
type input "123456789"
select select
type input "1234567890"
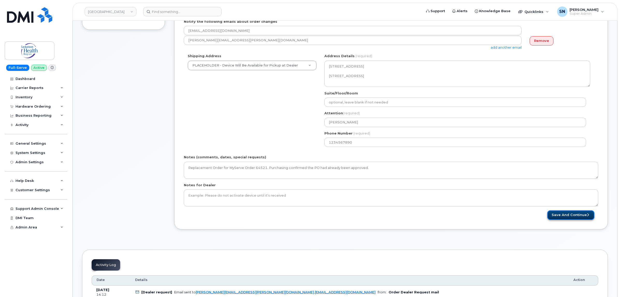
click at [583, 219] on button "Save and Continue" at bounding box center [570, 215] width 47 height 10
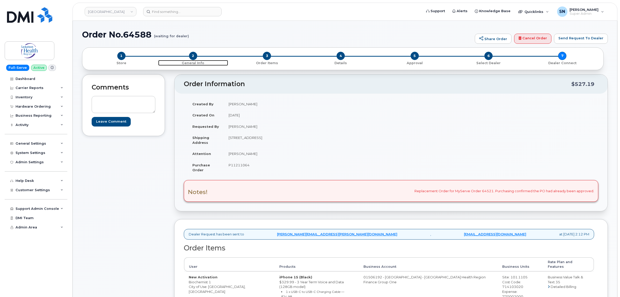
click at [194, 53] on span "2" at bounding box center [193, 56] width 8 height 8
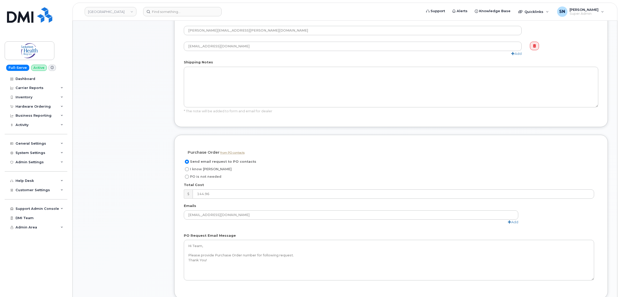
scroll to position [323, 0]
click at [188, 171] on input "I know [PERSON_NAME]" at bounding box center [187, 169] width 4 height 4
radio input "true"
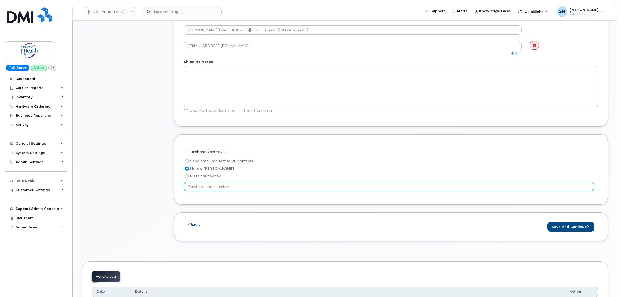
click at [212, 188] on input "text" at bounding box center [389, 186] width 410 height 9
paste input "P11211071"
type input "P11211071"
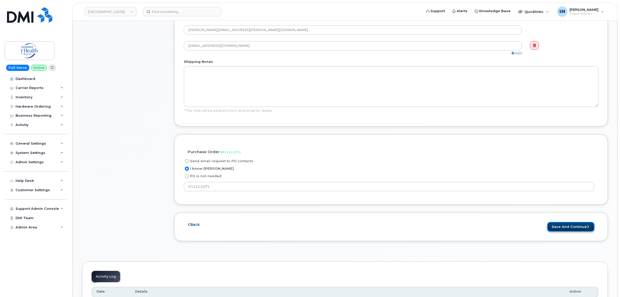
click at [564, 225] on button "Save and Continue" at bounding box center [570, 227] width 47 height 10
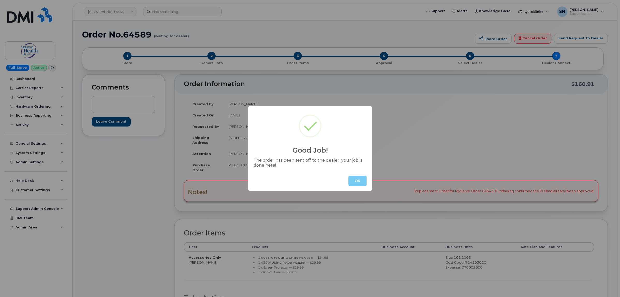
click at [356, 182] on button "OK" at bounding box center [357, 181] width 18 height 10
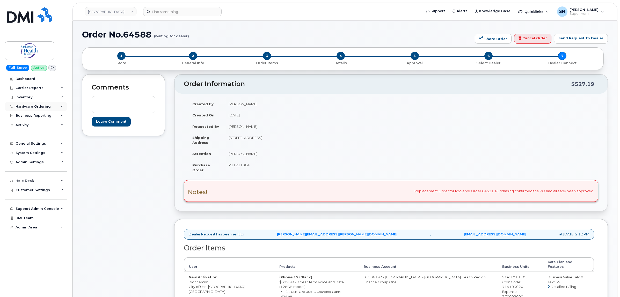
click at [34, 104] on div "Hardware Ordering" at bounding box center [36, 106] width 63 height 9
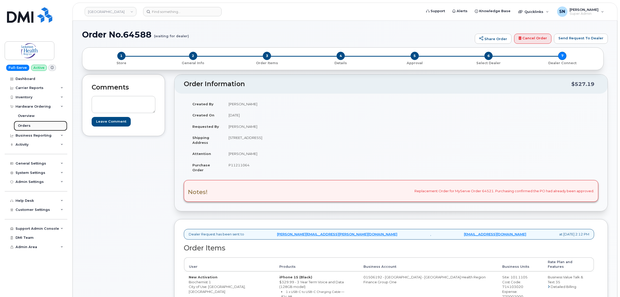
click at [29, 124] on div "Orders" at bounding box center [24, 125] width 13 height 5
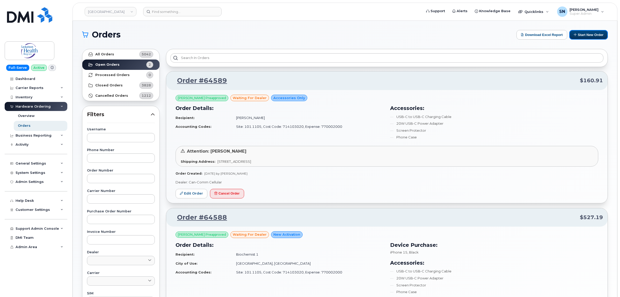
drag, startPoint x: 598, startPoint y: 38, endPoint x: 591, endPoint y: 40, distance: 8.3
click at [598, 38] on button "Start New Order" at bounding box center [588, 35] width 39 height 10
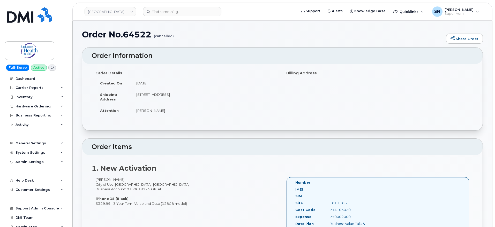
drag, startPoint x: 137, startPoint y: 109, endPoint x: 166, endPoint y: 113, distance: 29.3
click at [166, 113] on td "[PERSON_NAME]" at bounding box center [205, 110] width 147 height 11
copy td "[PERSON_NAME]"
drag, startPoint x: 96, startPoint y: 178, endPoint x: 118, endPoint y: 179, distance: 22.3
click at [118, 179] on div "[PERSON_NAME] City of Use: [GEOGRAPHIC_DATA], [GEOGRAPHIC_DATA] Business Accoun…" at bounding box center [187, 191] width 191 height 29
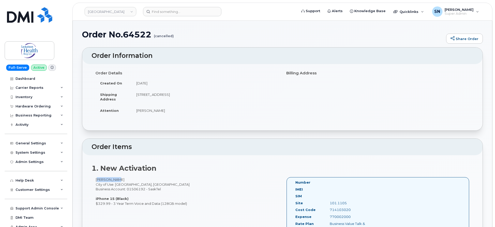
copy div "[PERSON_NAME]"
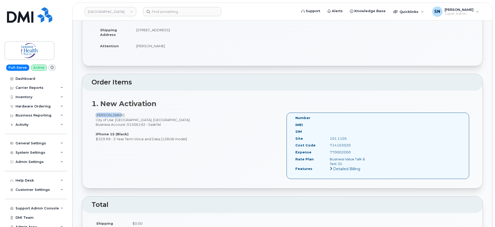
drag, startPoint x: 329, startPoint y: 138, endPoint x: 346, endPoint y: 139, distance: 17.3
click at [346, 139] on div "101.1105" at bounding box center [350, 138] width 48 height 5
copy div "101.1105"
click at [332, 146] on div "714103020" at bounding box center [350, 145] width 48 height 5
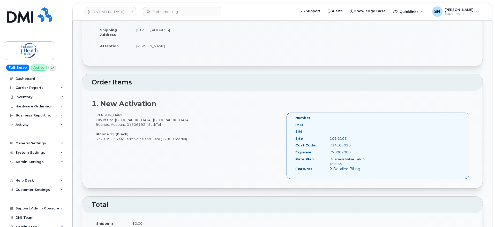
copy div "714103020"
click at [333, 152] on div "770002000" at bounding box center [350, 152] width 48 height 5
copy div "770002000"
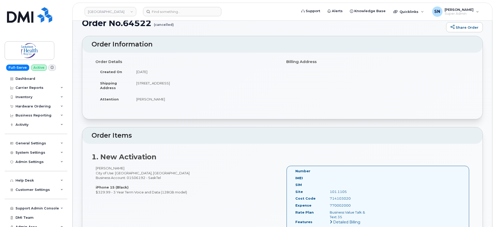
scroll to position [0, 0]
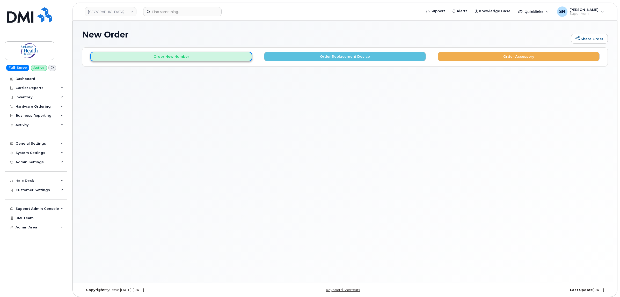
click at [210, 53] on button "Order New Number" at bounding box center [171, 57] width 162 height 10
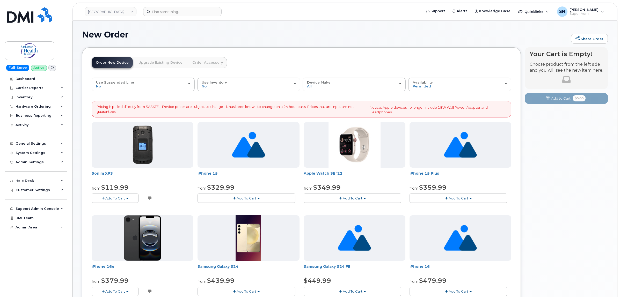
click at [235, 199] on span "button" at bounding box center [234, 198] width 3 height 3
click at [239, 209] on link "$329.99 - 3 Year Term Voice and Data (128GB model)" at bounding box center [250, 208] width 102 height 6
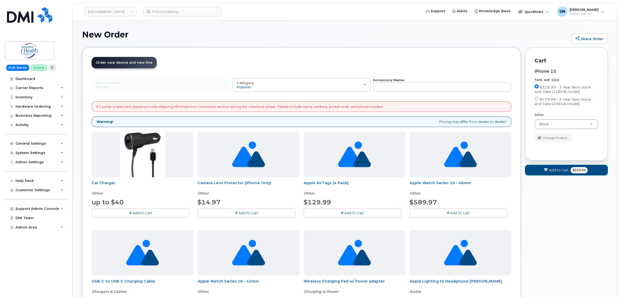
click at [545, 166] on button "Add to Cart $329.99" at bounding box center [566, 170] width 83 height 11
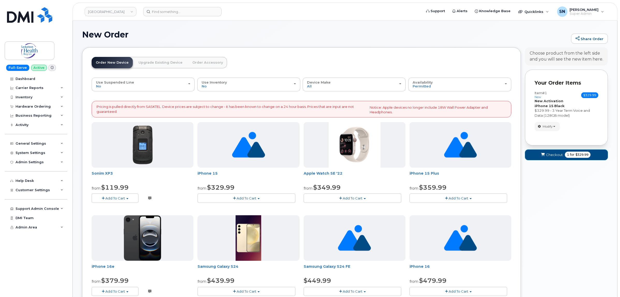
click at [548, 158] on button "Checkout 1 for $329.99" at bounding box center [566, 155] width 83 height 11
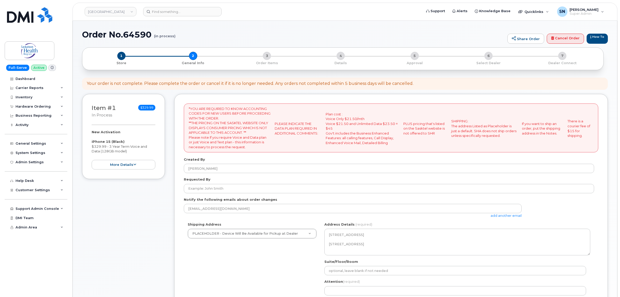
select select
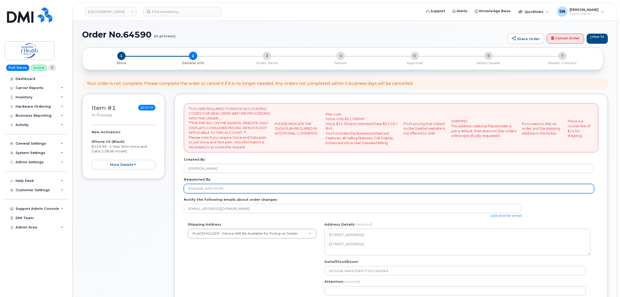
click at [259, 189] on input "Requested By" at bounding box center [389, 188] width 410 height 9
paste input "[PERSON_NAME]"
type input "[PERSON_NAME]"
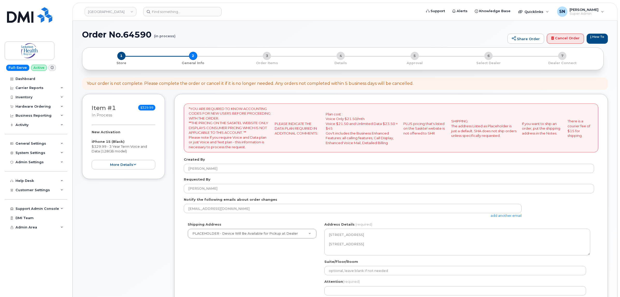
click at [506, 217] on link "add another email" at bounding box center [505, 215] width 31 height 4
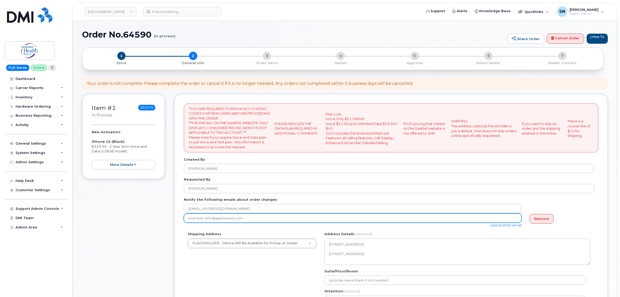
click at [272, 223] on input "email" at bounding box center [353, 217] width 338 height 9
paste input "Megan.Williams@saskhealthauthority.ca"
type input "[PERSON_NAME][EMAIL_ADDRESS][PERSON_NAME][DOMAIN_NAME]"
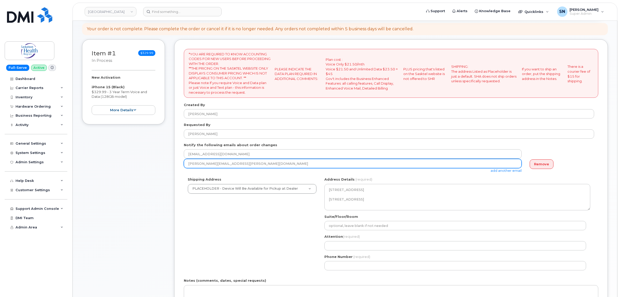
scroll to position [97, 0]
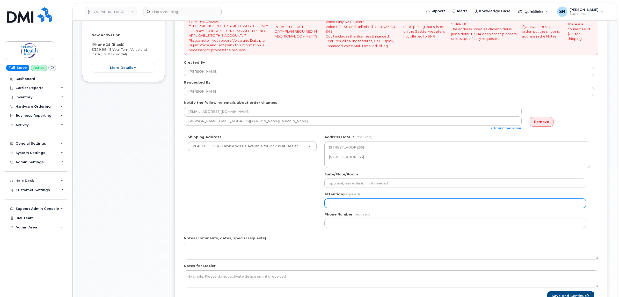
click at [352, 205] on input "Attention (required)" at bounding box center [455, 203] width 262 height 9
paste input "[PERSON_NAME]"
select select
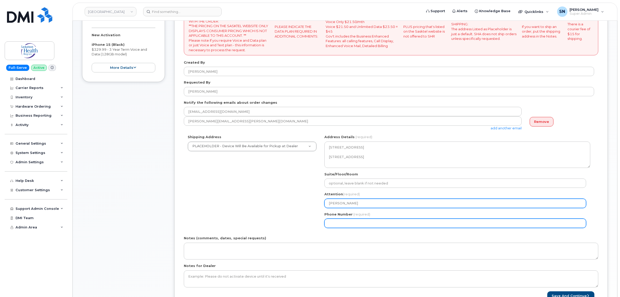
type input "[PERSON_NAME]"
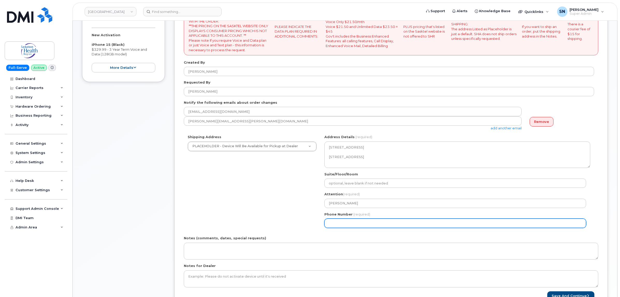
click at [351, 219] on input "Phone Number" at bounding box center [455, 223] width 262 height 9
select select
type input "123456789"
select select
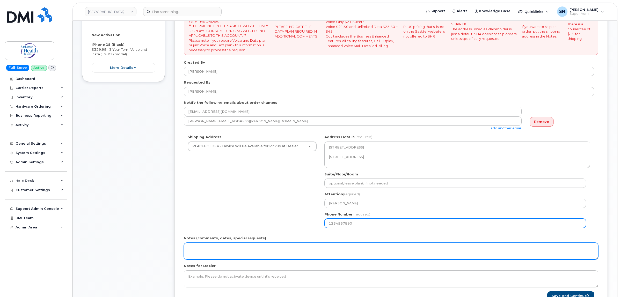
type input "1234567890"
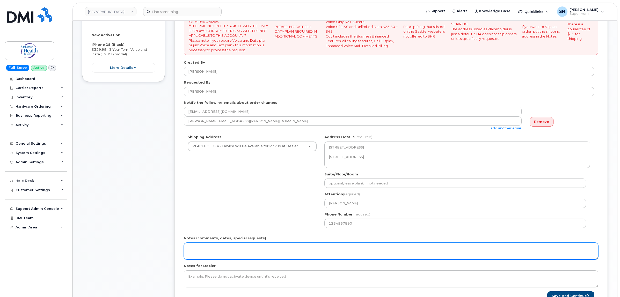
click at [313, 256] on textarea "Notes (comments, dates, special requests)" at bounding box center [391, 251] width 414 height 17
click at [249, 249] on textarea "Replacement Order for MyServe Ordr 64522" at bounding box center [391, 251] width 414 height 17
click at [276, 250] on textarea "Replacement Order for MyServe Order 64522" at bounding box center [391, 251] width 414 height 17
paste textarea "Purchasing confirmed the PO had already been approved"
click at [267, 249] on textarea "Replacement Order for MyServe Order 64522. Purchasing confirmed the PO had alre…" at bounding box center [391, 251] width 414 height 17
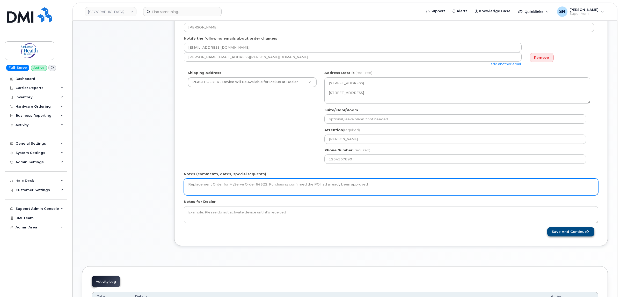
scroll to position [162, 0]
type textarea "Replacement Order for MyServe Order 64522. Purchasing confirmed the PO had alre…"
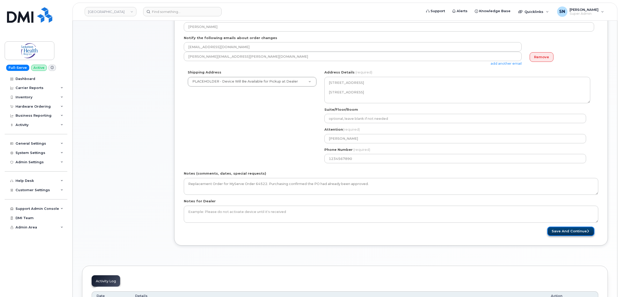
click at [566, 234] on button "Save and Continue" at bounding box center [570, 232] width 47 height 10
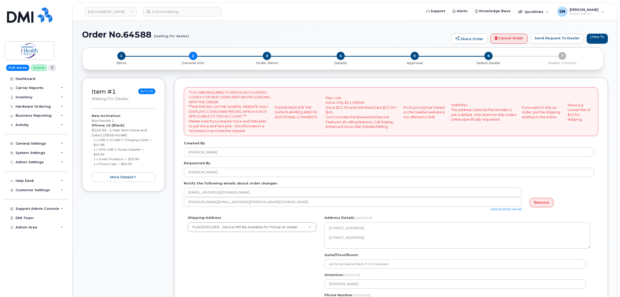
select select
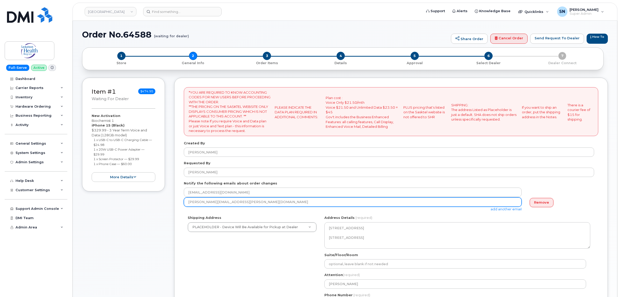
drag, startPoint x: 189, startPoint y: 199, endPoint x: 137, endPoint y: 34, distance: 173.8
click at [180, 200] on div "*YOU ARE REQUIRED TO KNOW ACCOUNTING CODES FOR NEW USERS BEFORE PROCEEDING WITH…" at bounding box center [390, 235] width 433 height 314
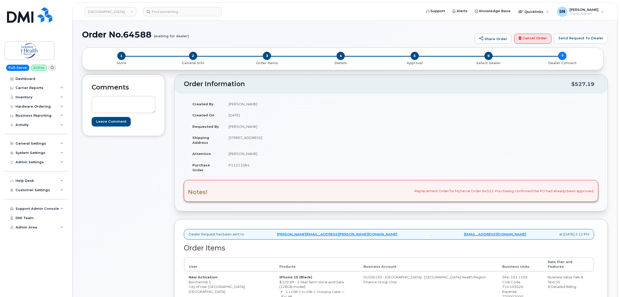
drag, startPoint x: 228, startPoint y: 154, endPoint x: 259, endPoint y: 155, distance: 30.8
click at [259, 156] on td "[PERSON_NAME]" at bounding box center [305, 153] width 163 height 11
drag, startPoint x: 496, startPoint y: 190, endPoint x: 592, endPoint y: 190, distance: 96.5
click at [592, 190] on div "Notes! Replacement Order for MyServe Order 64521. Purchasing confirmed the PO h…" at bounding box center [391, 191] width 414 height 22
copy div "Purchasing confirmed the PO had already been approved"
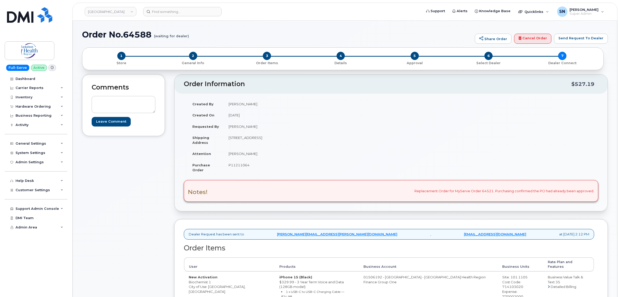
click at [323, 109] on td "[PERSON_NAME]" at bounding box center [305, 103] width 163 height 11
drag, startPoint x: 496, startPoint y: 191, endPoint x: 593, endPoint y: 192, distance: 97.0
click at [593, 192] on div "Notes! Replacement Order for MyServe Order 64521. Purchasing confirmed the PO h…" at bounding box center [391, 191] width 414 height 22
copy div "Purchasing confirmed the PO had already been approved"
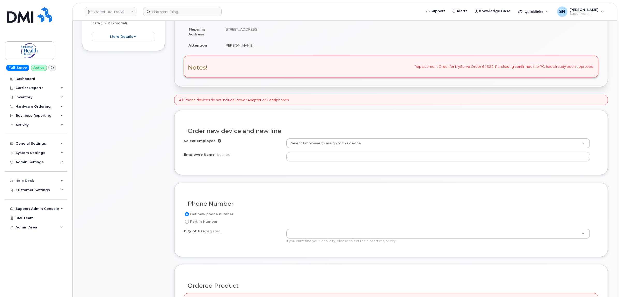
scroll to position [129, 0]
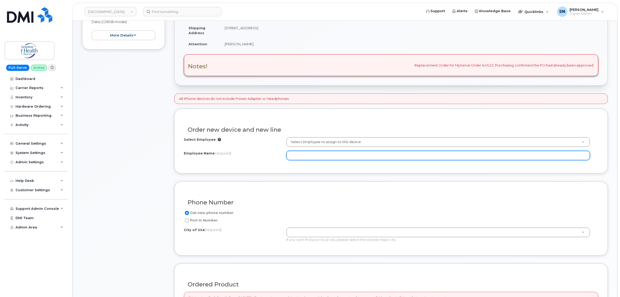
click at [301, 158] on input "Employee Name (required)" at bounding box center [437, 155] width 303 height 9
paste input "[PERSON_NAME]"
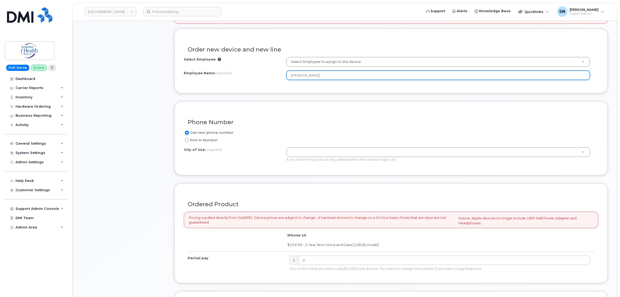
scroll to position [226, 0]
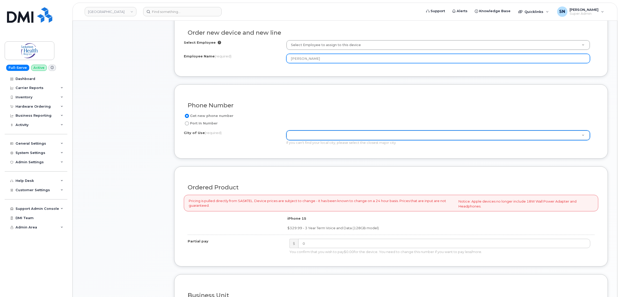
type input "[PERSON_NAME]"
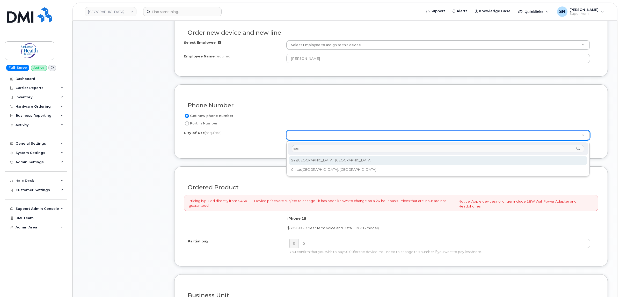
type input "sas"
type input "6909"
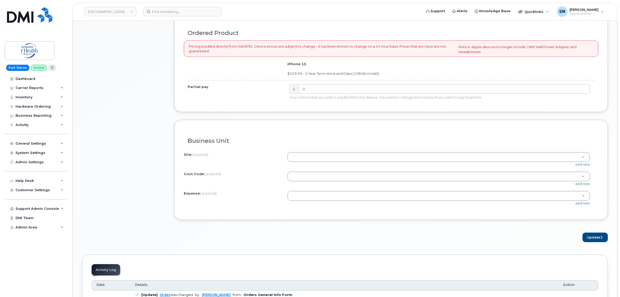
scroll to position [388, 0]
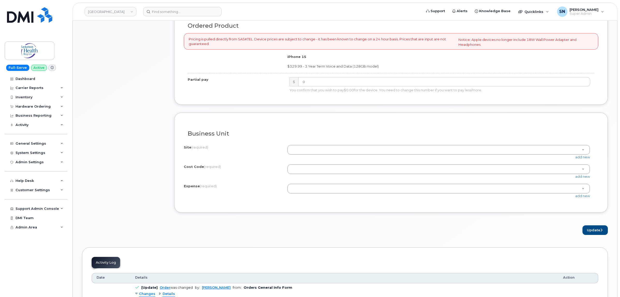
paste input "101.1105"
type input "101.1105"
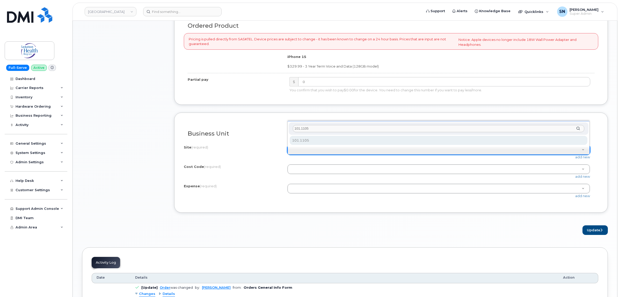
type input "101.1105"
select select "101.1105"
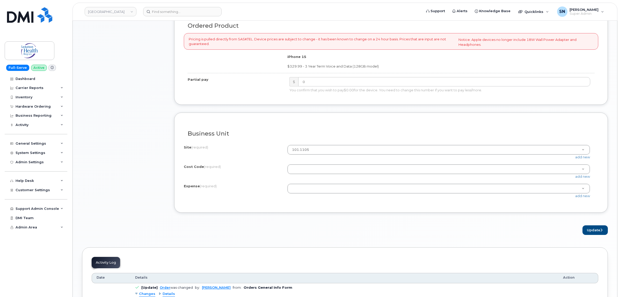
drag, startPoint x: 356, startPoint y: 168, endPoint x: 351, endPoint y: 173, distance: 7.3
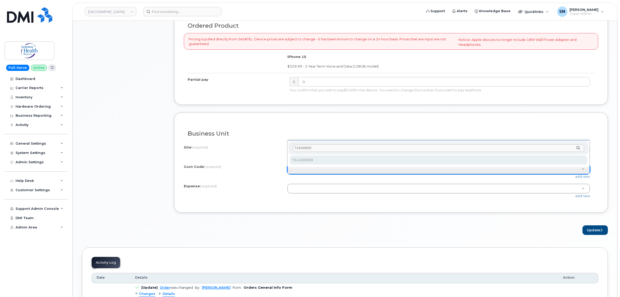
type input "714103020"
select select "714103020"
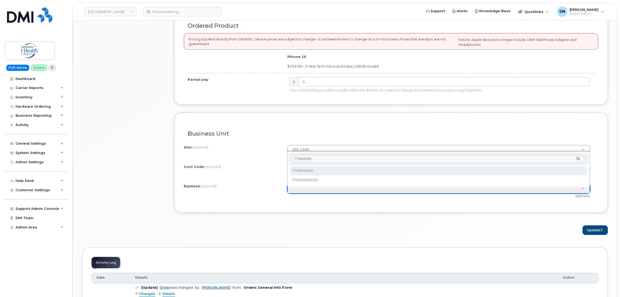
type input "770002000"
select select "770002000"
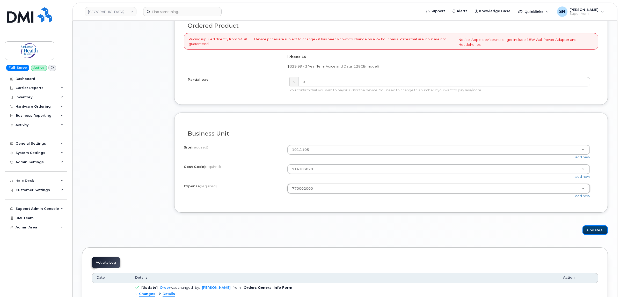
click at [589, 234] on button "Update" at bounding box center [594, 230] width 25 height 10
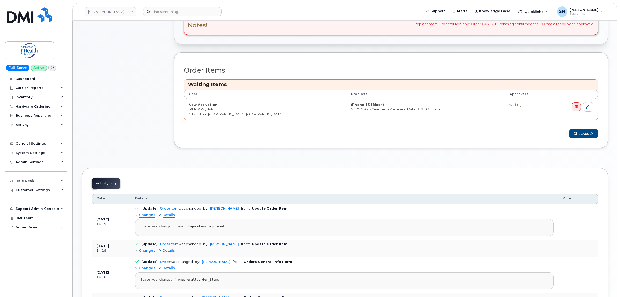
scroll to position [226, 0]
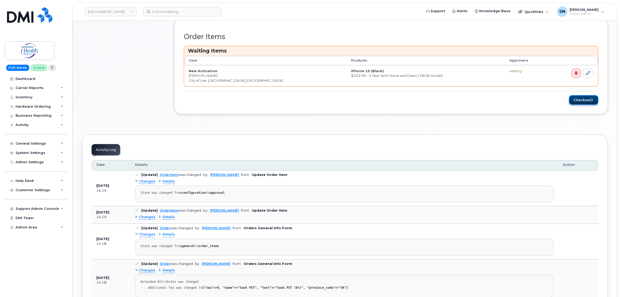
click at [581, 100] on button "Checkout" at bounding box center [583, 100] width 29 height 10
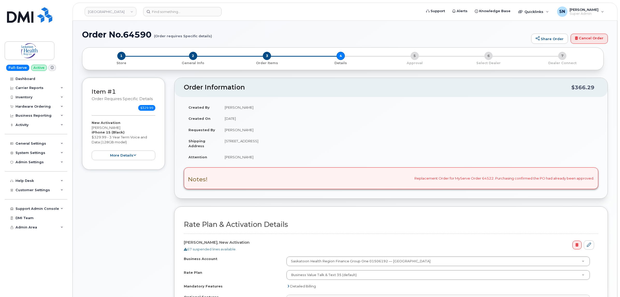
select select
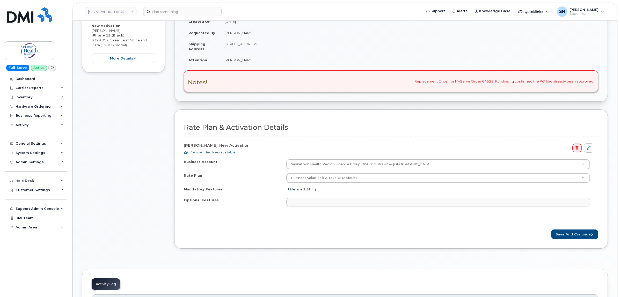
scroll to position [194, 0]
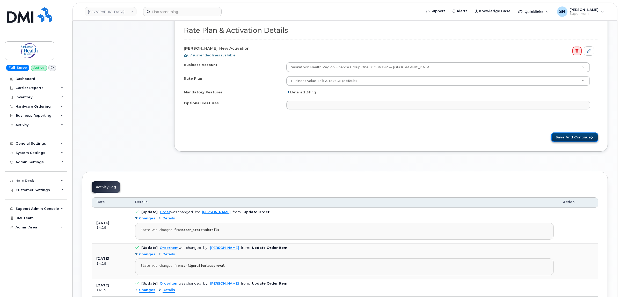
click at [580, 135] on button "Save and Continue" at bounding box center [574, 137] width 47 height 10
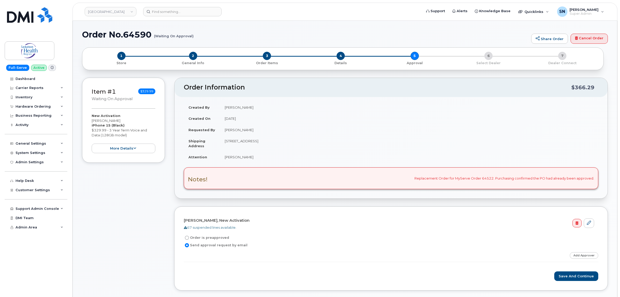
scroll to position [32, 0]
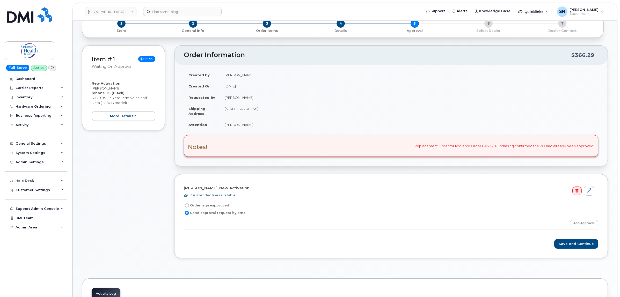
click at [187, 206] on input "Order is preapproved" at bounding box center [187, 205] width 4 height 4
radio input "true"
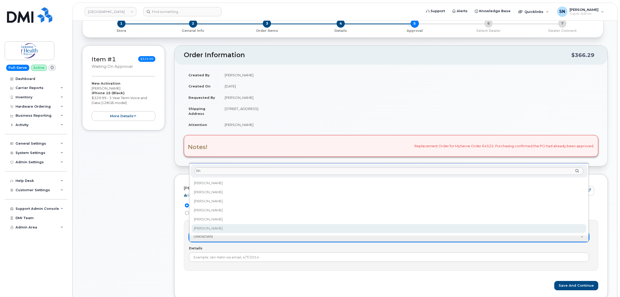
type input "Rh"
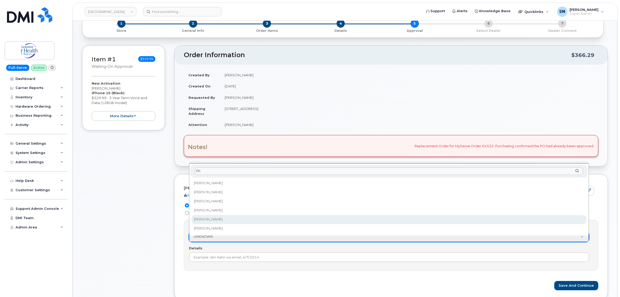
select select "8151"
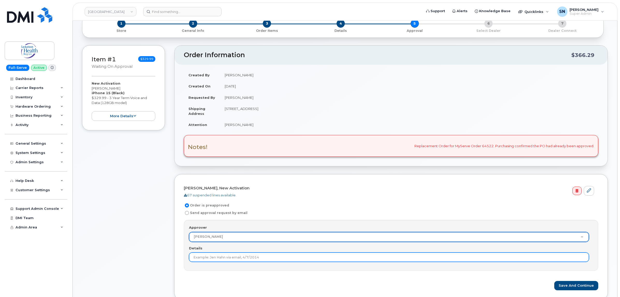
click at [210, 262] on input "Details" at bounding box center [389, 256] width 400 height 9
type input "[PERSON_NAME] Approved Original Order 64522"
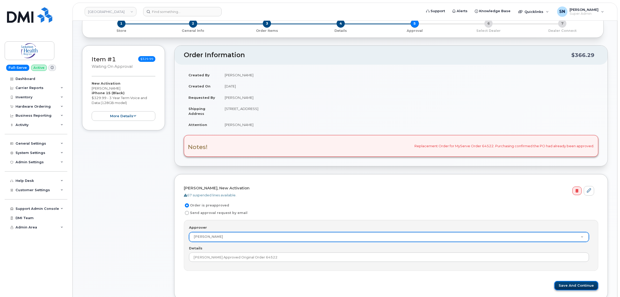
click at [583, 286] on button "Save and Continue" at bounding box center [576, 286] width 44 height 10
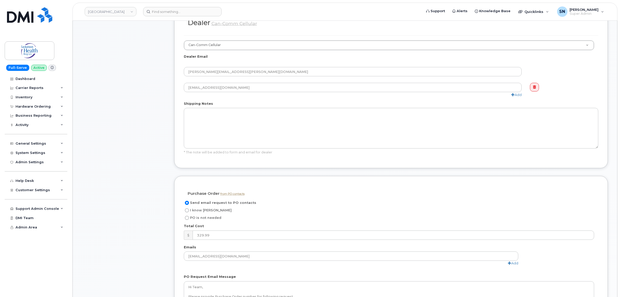
scroll to position [356, 0]
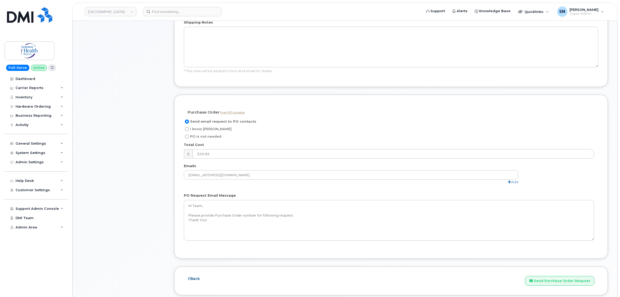
click at [185, 128] on label "I know [PERSON_NAME]" at bounding box center [208, 129] width 48 height 6
click at [185, 128] on input "I know [PERSON_NAME]" at bounding box center [187, 129] width 4 height 4
radio input "true"
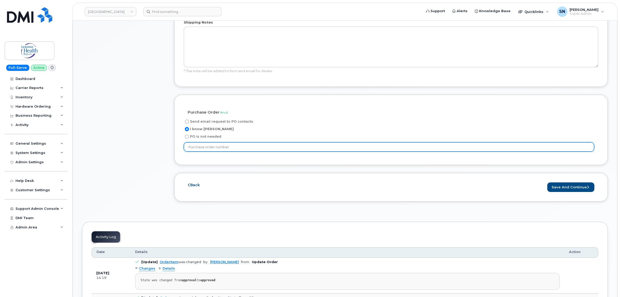
click at [210, 152] on input "text" at bounding box center [389, 146] width 410 height 9
paste input "P11211079"
type input "P11211079"
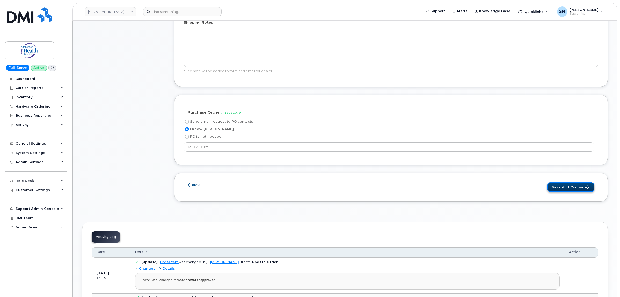
click at [571, 187] on button "Save and Continue" at bounding box center [570, 187] width 47 height 10
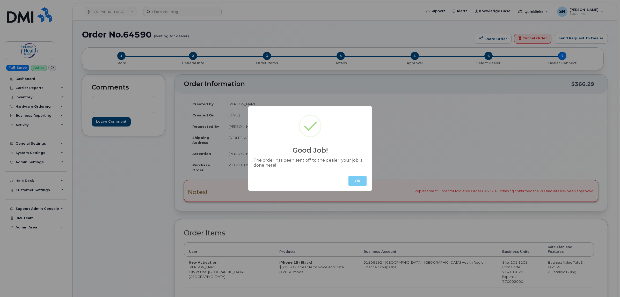
click at [353, 179] on button "OK" at bounding box center [357, 181] width 18 height 10
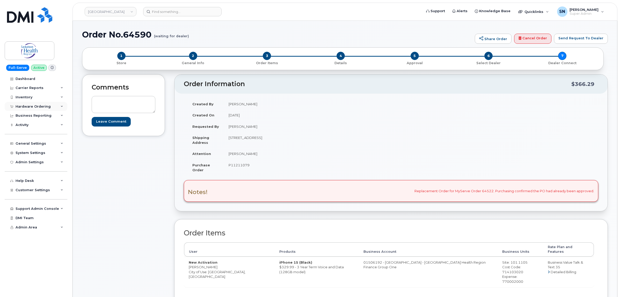
click at [38, 105] on div "Hardware Ordering" at bounding box center [33, 107] width 35 height 4
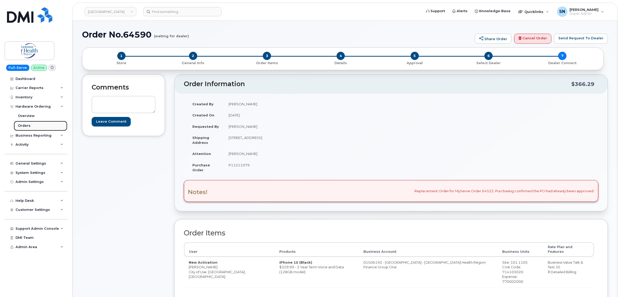
click at [28, 125] on div "Orders" at bounding box center [24, 125] width 13 height 5
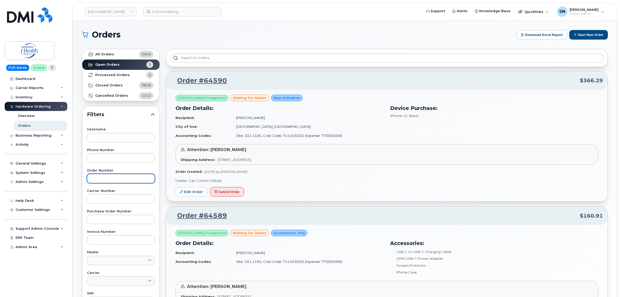
paste input "64444"
click at [144, 180] on input "text" at bounding box center [121, 178] width 68 height 9
type input "64444"
click at [120, 57] on link "All Orders 5043" at bounding box center [120, 54] width 77 height 10
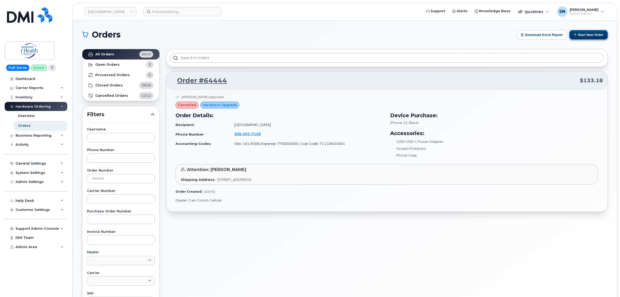
click at [570, 35] on button "Start New Order" at bounding box center [588, 35] width 39 height 10
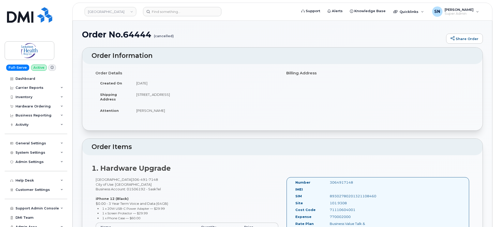
click at [205, 124] on div "Order Details Created On [DATE] Shipping Address [STREET_ADDRESS] Attention [PE…" at bounding box center [282, 97] width 400 height 66
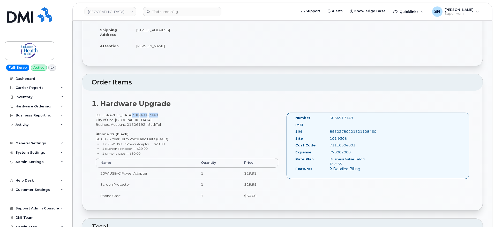
drag, startPoint x: 120, startPoint y: 114, endPoint x: 146, endPoint y: 117, distance: 26.0
click at [146, 117] on div "[GEOGRAPHIC_DATA] [PHONE_NUMBER] City of Use: [GEOGRAPHIC_DATA] Business Accoun…" at bounding box center [187, 159] width 191 height 93
copy span "[PHONE_NUMBER]"
drag, startPoint x: 136, startPoint y: 48, endPoint x: 160, endPoint y: 50, distance: 25.0
click at [160, 50] on td "[PERSON_NAME]" at bounding box center [205, 45] width 147 height 11
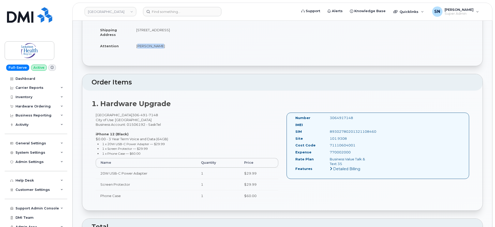
copy td "[PERSON_NAME]"
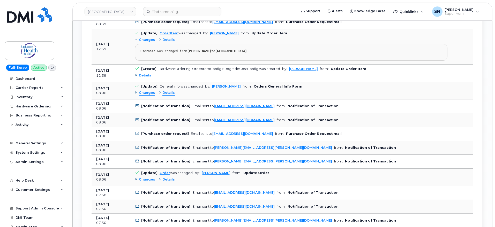
scroll to position [517, 0]
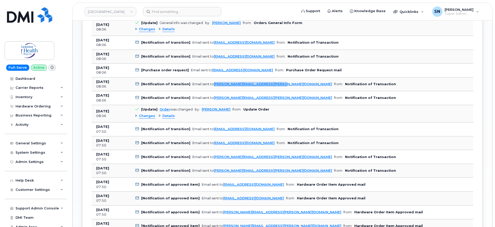
drag, startPoint x: 274, startPoint y: 85, endPoint x: 212, endPoint y: 87, distance: 62.4
click at [212, 86] on td "[Notification of transition] Email sent to [PERSON_NAME][EMAIL_ADDRESS][PERSON_…" at bounding box center [291, 85] width 322 height 14
copy link "[PERSON_NAME][EMAIL_ADDRESS][PERSON_NAME][DOMAIN_NAME]"
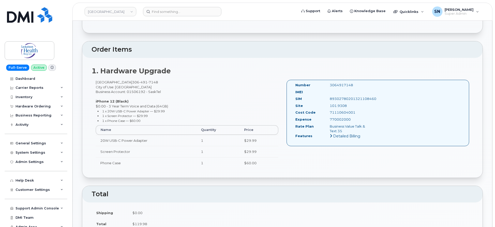
scroll to position [0, 0]
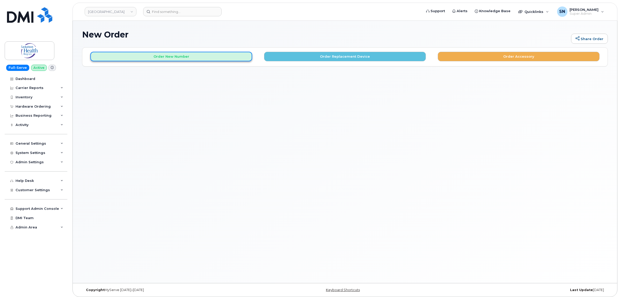
click at [170, 56] on button "Order New Number" at bounding box center [171, 57] width 162 height 10
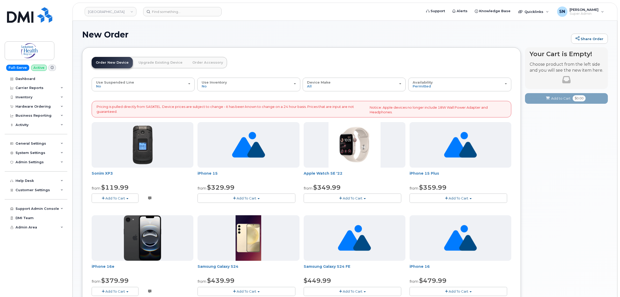
click at [166, 60] on link "Upgrade Existing Device" at bounding box center [160, 62] width 52 height 11
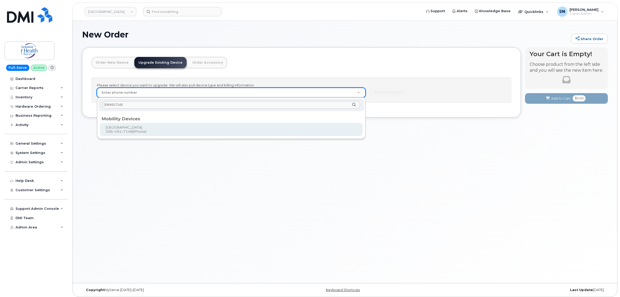
type input "3064917148"
type input "476619"
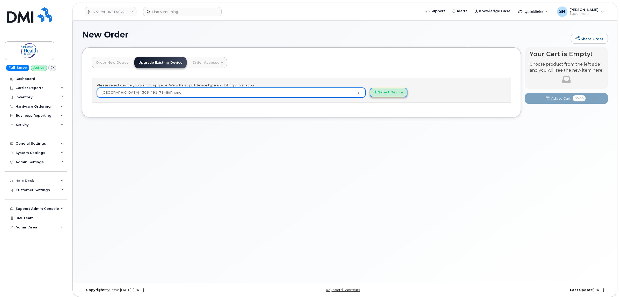
click at [382, 92] on button "Select Device" at bounding box center [388, 93] width 38 height 10
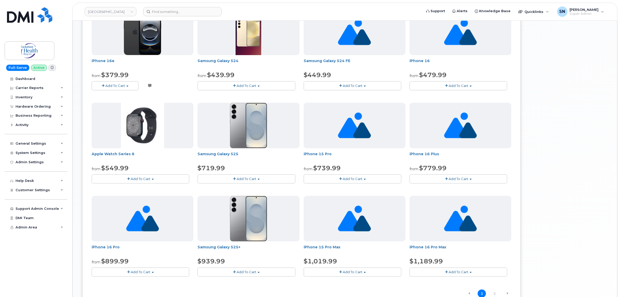
scroll to position [292, 0]
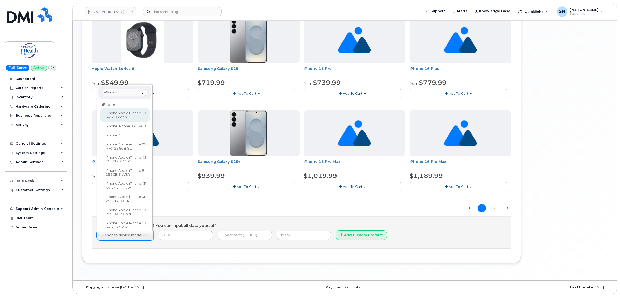
type input "iPhone 12"
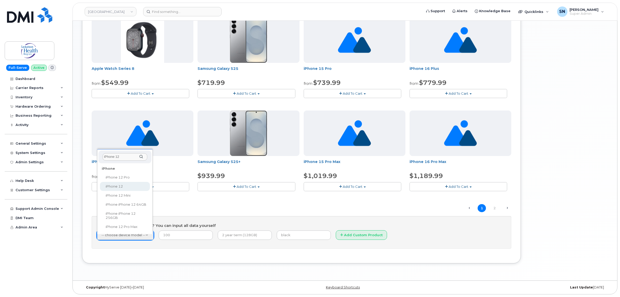
select select "2456"
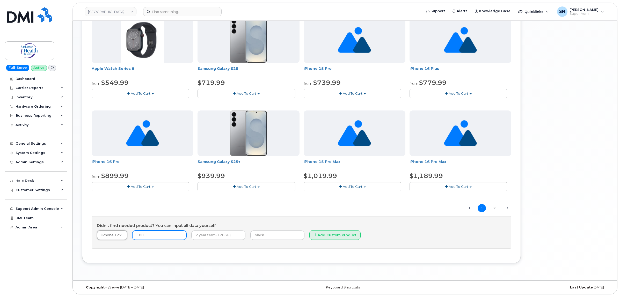
click at [141, 234] on input "number" at bounding box center [159, 234] width 54 height 9
type input "0.00"
type input "3 Year Term (64GB)"
type input "Black"
click at [315, 240] on button "Add Custom Product" at bounding box center [334, 235] width 51 height 10
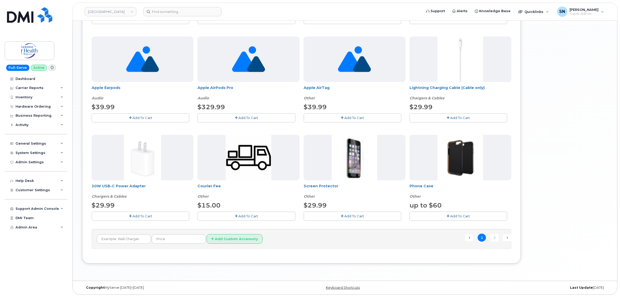
click at [175, 215] on button "Add To Cart" at bounding box center [141, 216] width 98 height 9
drag, startPoint x: 366, startPoint y: 214, endPoint x: 386, endPoint y: 214, distance: 19.4
click at [367, 214] on button "Add To Cart" at bounding box center [352, 216] width 98 height 9
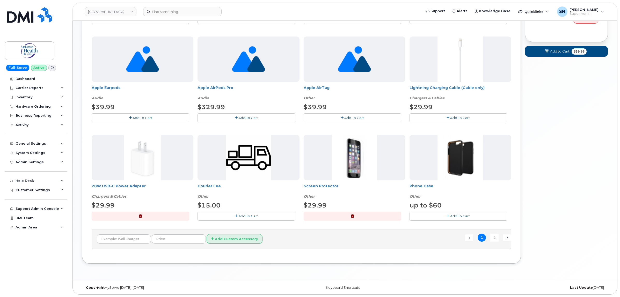
click at [426, 215] on button "Add To Cart" at bounding box center [458, 216] width 98 height 9
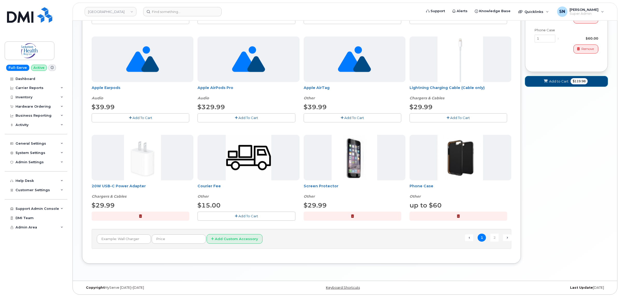
click at [558, 84] on span "Add to Cart" at bounding box center [558, 81] width 19 height 5
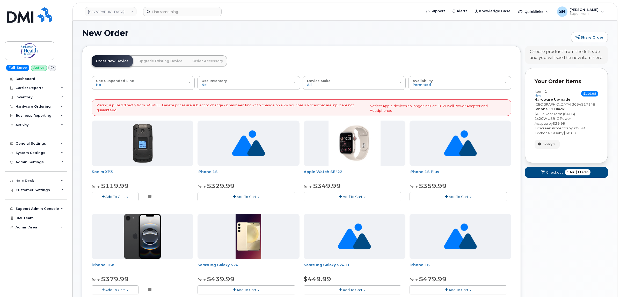
scroll to position [0, 0]
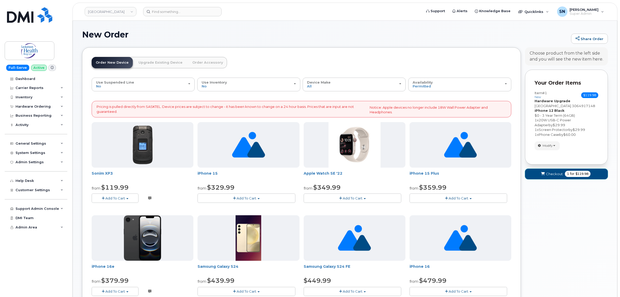
click at [548, 173] on span "Checkout" at bounding box center [554, 173] width 17 height 5
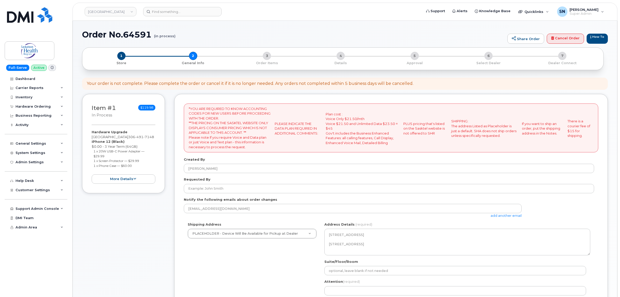
select select
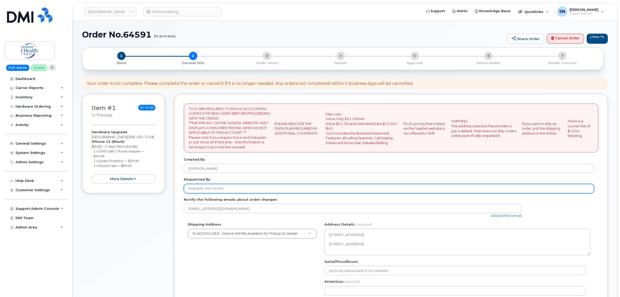
click at [206, 187] on input "Requested By" at bounding box center [389, 188] width 410 height 9
paste input "[PERSON_NAME]"
type input "[PERSON_NAME]"
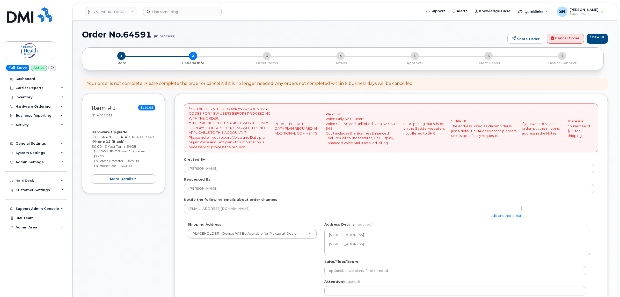
click at [513, 213] on link "add another email" at bounding box center [505, 215] width 31 height 4
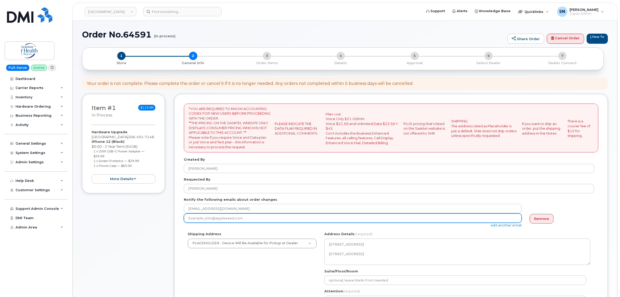
click at [411, 221] on input "email" at bounding box center [353, 217] width 338 height 9
paste input "[PERSON_NAME][EMAIL_ADDRESS][PERSON_NAME][DOMAIN_NAME]"
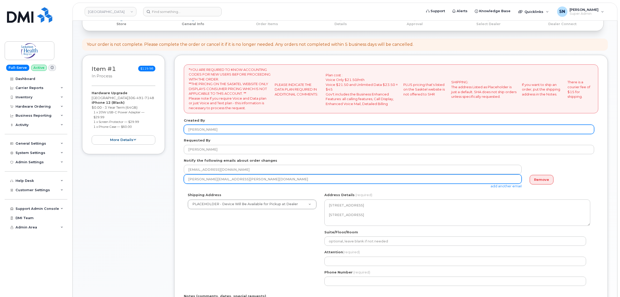
scroll to position [97, 0]
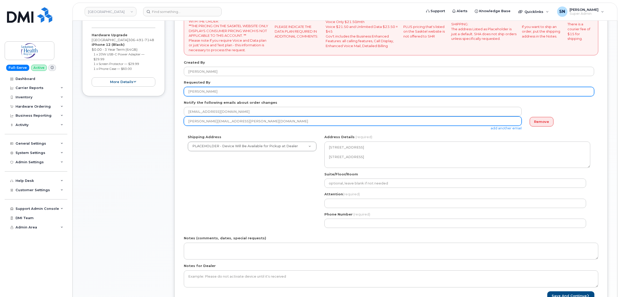
type input "[PERSON_NAME][EMAIL_ADDRESS][PERSON_NAME][DOMAIN_NAME]"
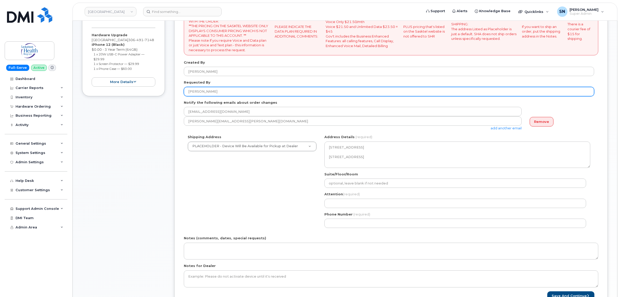
drag, startPoint x: 212, startPoint y: 91, endPoint x: 166, endPoint y: 88, distance: 45.6
click at [166, 88] on div "Item #1 in process $119.98 Hardware Upgrade [GEOGRAPHIC_DATA] [PHONE_NUMBER] iP…" at bounding box center [344, 157] width 525 height 321
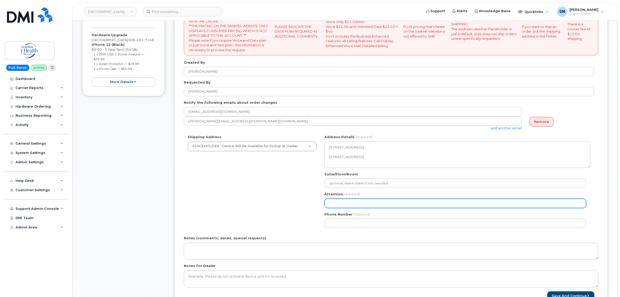
click at [339, 202] on input "Attention (required)" at bounding box center [455, 203] width 262 height 9
paste input "[PERSON_NAME]"
select select
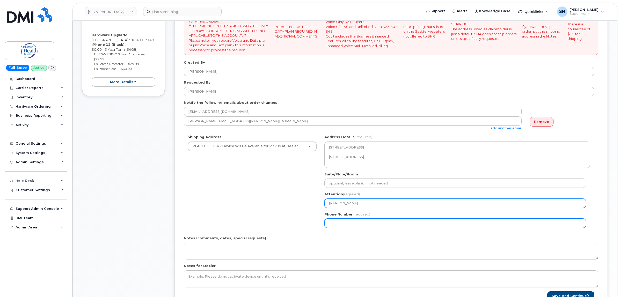
type input "[PERSON_NAME]"
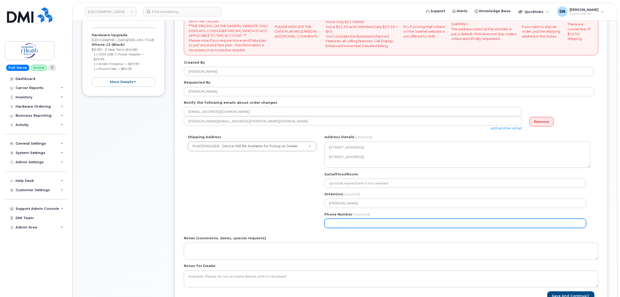
click at [338, 224] on input "Phone Number" at bounding box center [455, 223] width 262 height 9
select select
type input "123456789"
select select
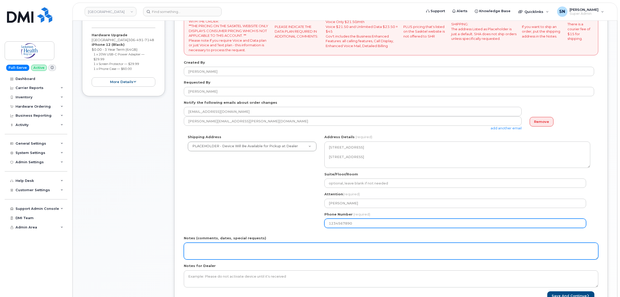
type input "1234567890"
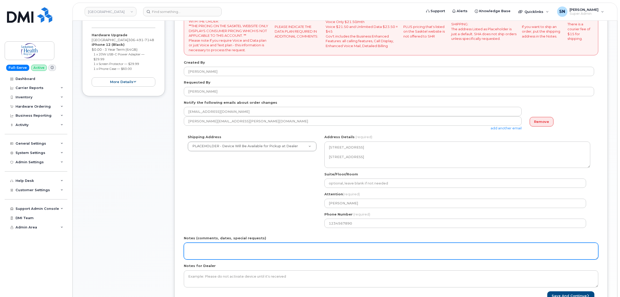
click at [327, 258] on textarea "Notes (comments, dates, special requests)" at bounding box center [391, 251] width 414 height 17
paste textarea "Purchasing confirmed the PO had already been approved"
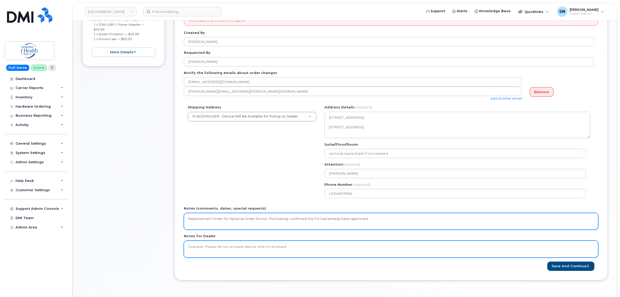
scroll to position [162, 0]
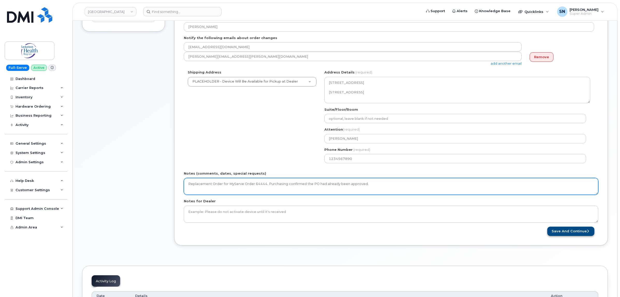
type textarea "Replacement Order for MyServe Order 64444. Purchasing confirmed the PO had alre…"
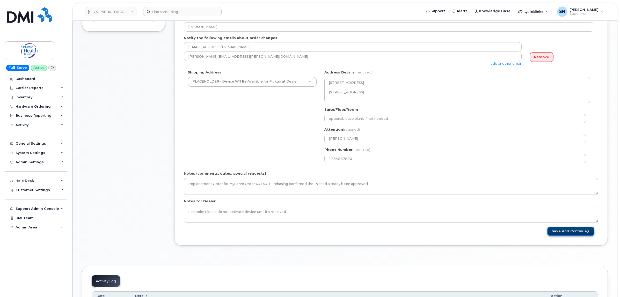
click at [585, 231] on button "Save and Continue" at bounding box center [570, 232] width 47 height 10
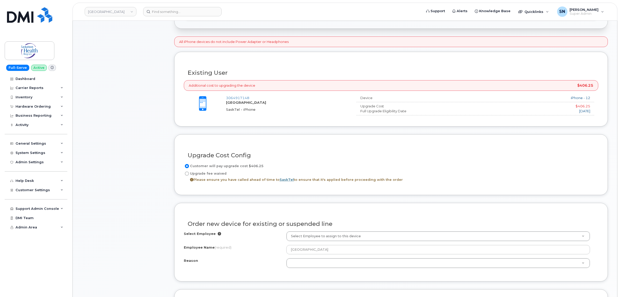
scroll to position [226, 0]
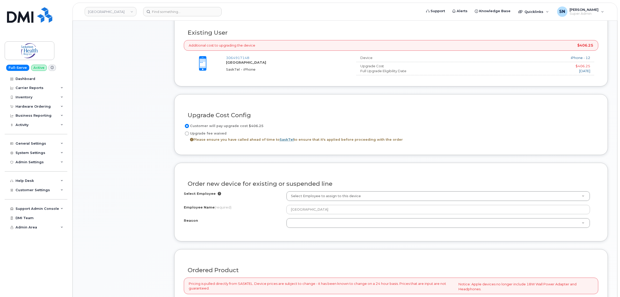
click at [187, 135] on input "Upgrade fee waived Please ensure you have called ahead of time to SaskTel to en…" at bounding box center [187, 133] width 4 height 4
radio input "true"
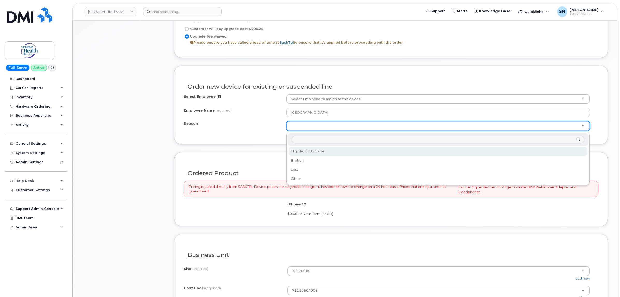
select select "eligible_for_upgrade"
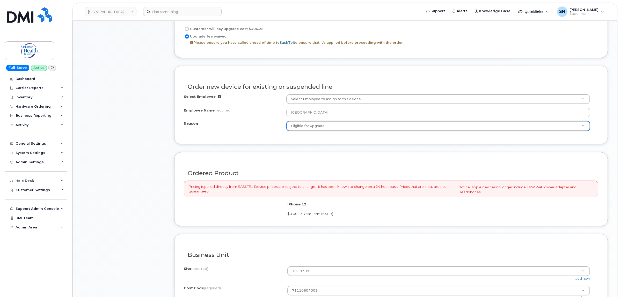
scroll to position [453, 0]
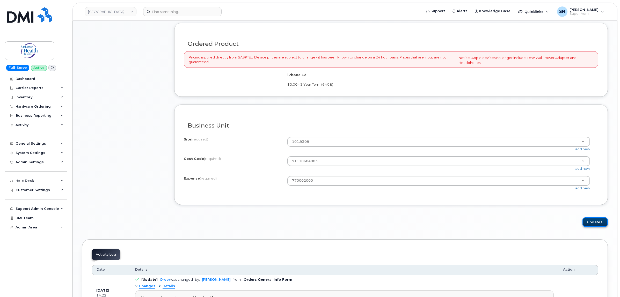
click at [602, 223] on button "Update" at bounding box center [594, 222] width 25 height 10
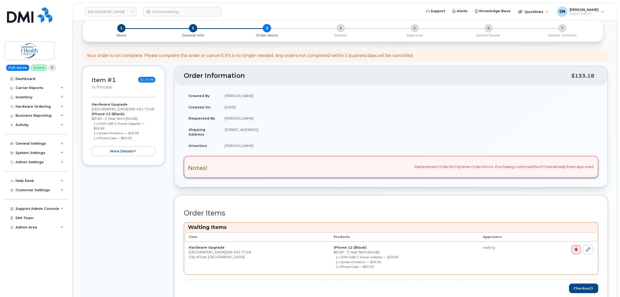
scroll to position [97, 0]
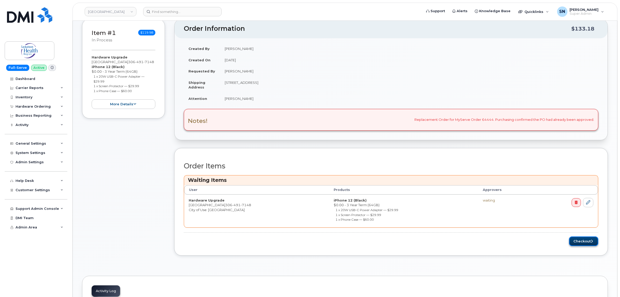
click at [577, 241] on button "Checkout" at bounding box center [583, 241] width 29 height 10
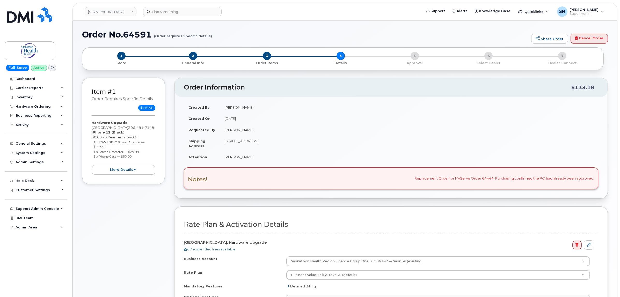
select select
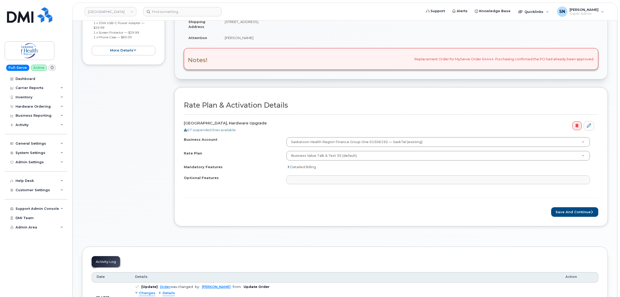
scroll to position [129, 0]
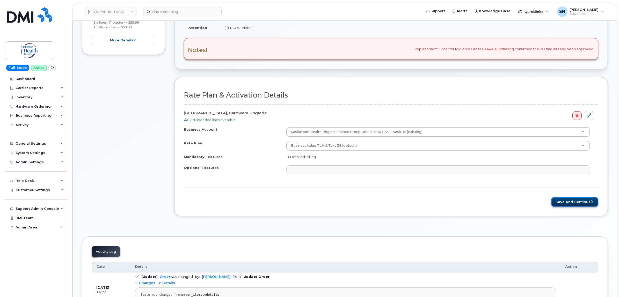
click at [566, 206] on button "Save and Continue" at bounding box center [574, 202] width 47 height 10
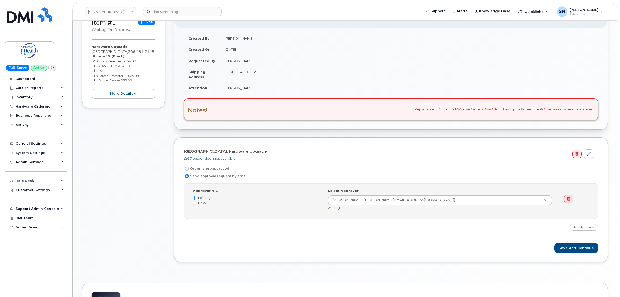
scroll to position [97, 0]
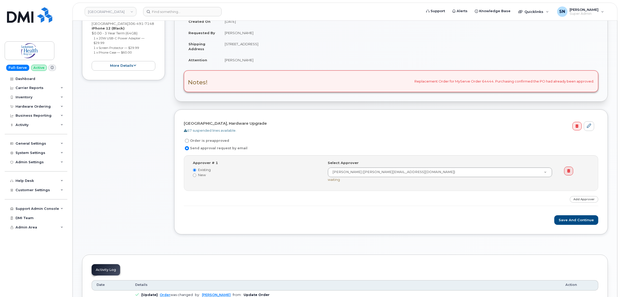
click at [188, 144] on label "Order is preapproved" at bounding box center [206, 141] width 45 height 6
click at [188, 143] on input "Order is preapproved" at bounding box center [187, 141] width 4 height 4
radio input "true"
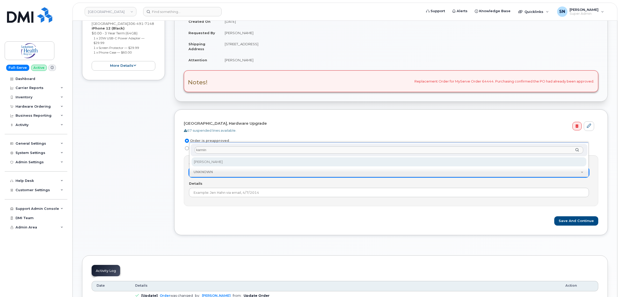
type input "karmin"
select select "819365"
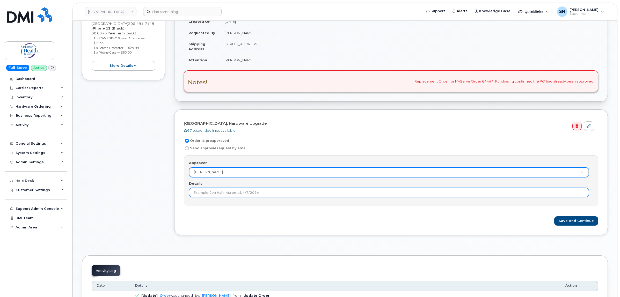
click at [224, 195] on input "Details" at bounding box center [389, 192] width 400 height 9
drag, startPoint x: 229, startPoint y: 194, endPoint x: 220, endPoint y: 193, distance: 9.3
click at [220, 193] on input "Karmin approved the original order" at bounding box center [389, 192] width 400 height 9
click at [253, 196] on input "Karmin approved original order" at bounding box center [389, 192] width 400 height 9
type input "Karmin approved original order 64444"
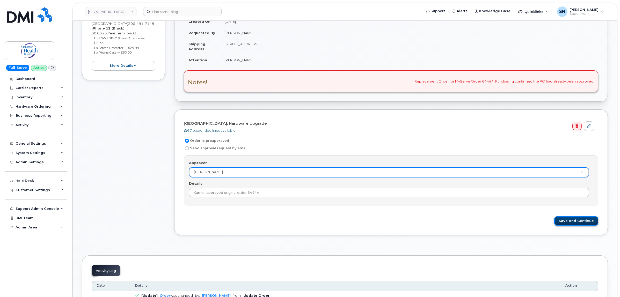
click at [563, 220] on button "Save and Continue" at bounding box center [576, 221] width 44 height 10
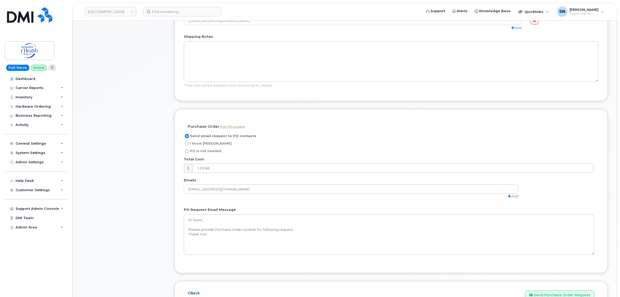
scroll to position [356, 0]
click at [188, 142] on input "I know PO" at bounding box center [187, 141] width 4 height 4
radio input "true"
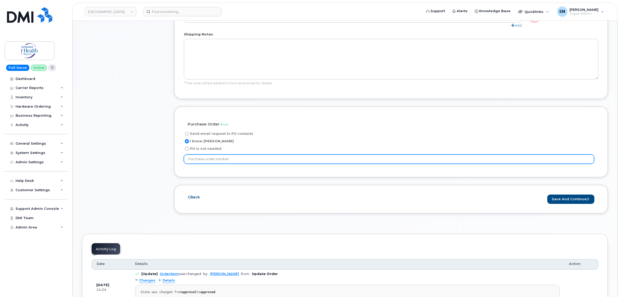
click at [237, 160] on input "text" at bounding box center [389, 158] width 410 height 9
paste input "P11211075"
type input "P11211075"
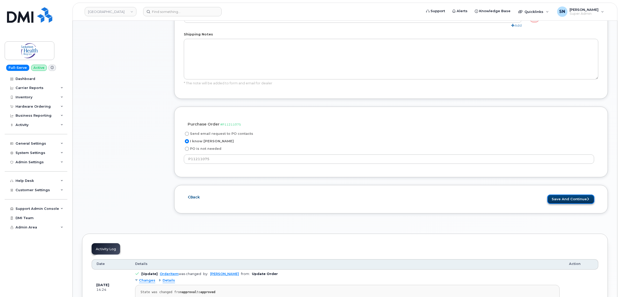
click at [581, 197] on button "Save and Continue" at bounding box center [570, 200] width 47 height 10
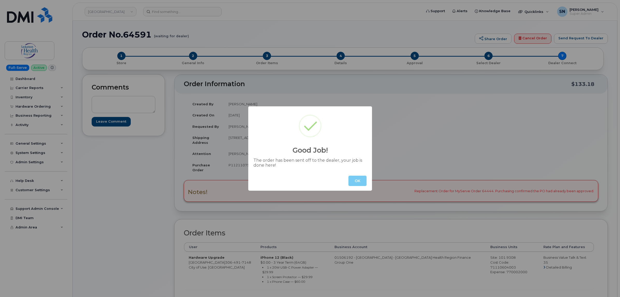
click at [354, 180] on button "OK" at bounding box center [357, 181] width 18 height 10
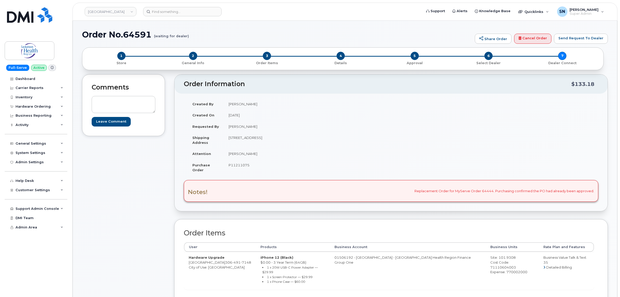
click at [141, 226] on div "Comments Leave Comment" at bounding box center [123, 212] width 83 height 277
click at [154, 18] on header "Saskatoon Health Region Support Alerts Knowledge Base Quicklinks Suspend / Canc…" at bounding box center [344, 12] width 545 height 18
paste input "7782563367"
click at [155, 13] on input "7782563367" at bounding box center [182, 11] width 78 height 9
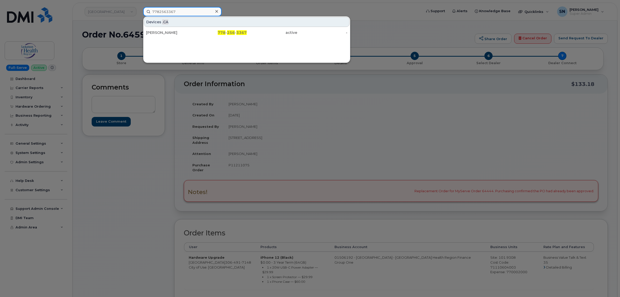
type input "7782563367"
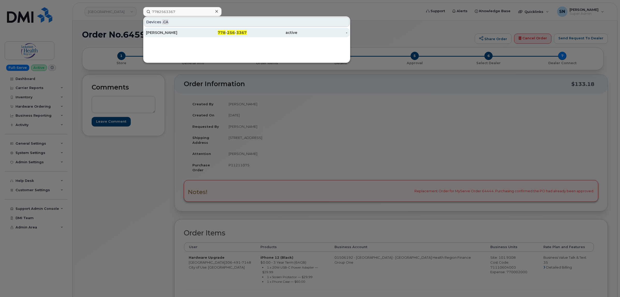
click at [176, 35] on div "[PERSON_NAME]" at bounding box center [171, 32] width 50 height 5
